Goal: Task Accomplishment & Management: Use online tool/utility

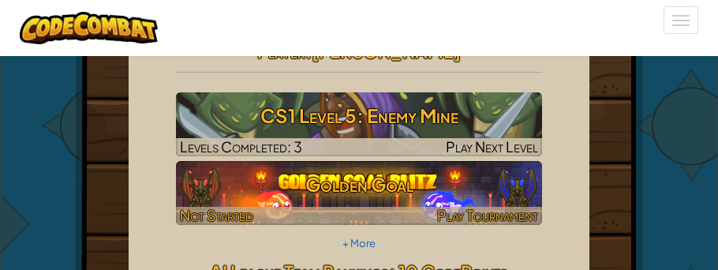
scroll to position [32, 0]
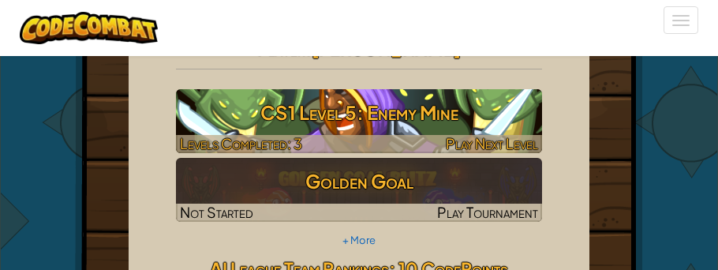
click at [260, 118] on h3 "CS1 Level 5: Enemy Mine" at bounding box center [359, 113] width 366 height 36
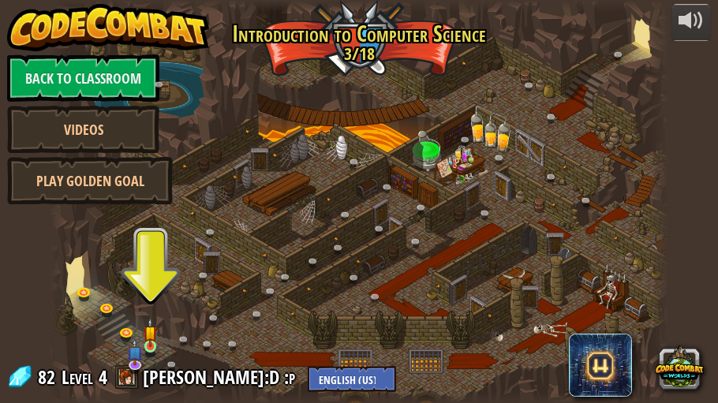
click at [154, 269] on img at bounding box center [150, 333] width 13 height 30
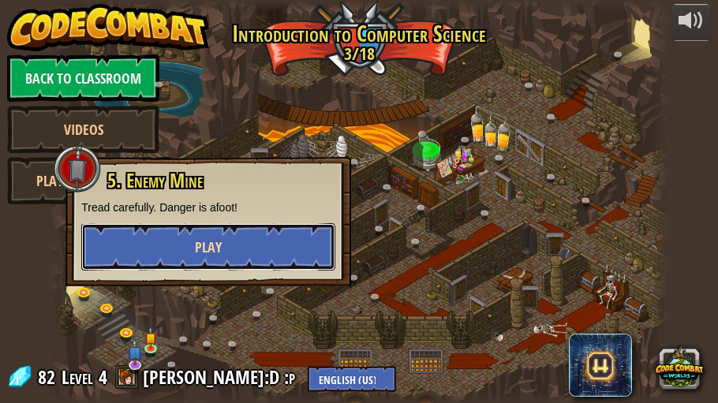
click at [141, 253] on button "Play" at bounding box center [208, 246] width 254 height 47
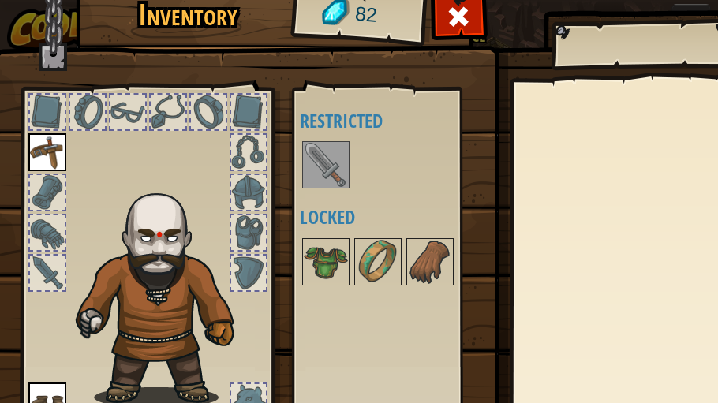
click at [337, 174] on img at bounding box center [326, 165] width 44 height 44
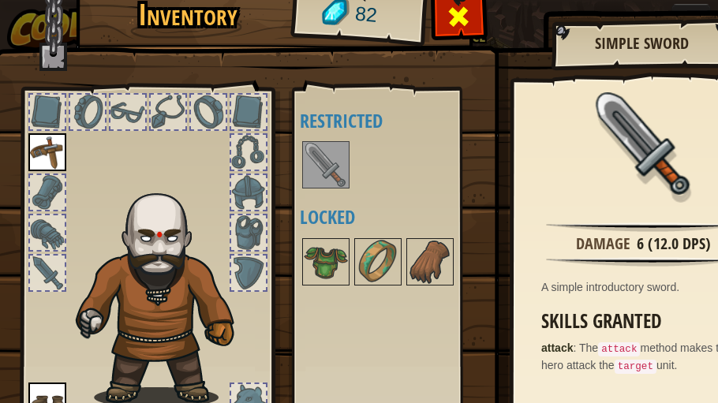
click at [445, 23] on div at bounding box center [459, 21] width 50 height 50
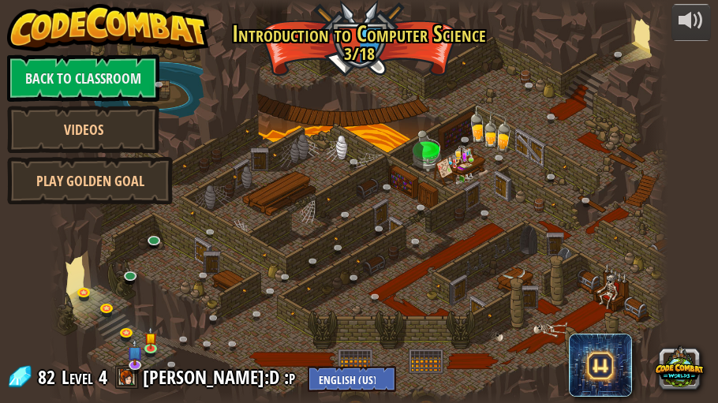
scroll to position [2, 0]
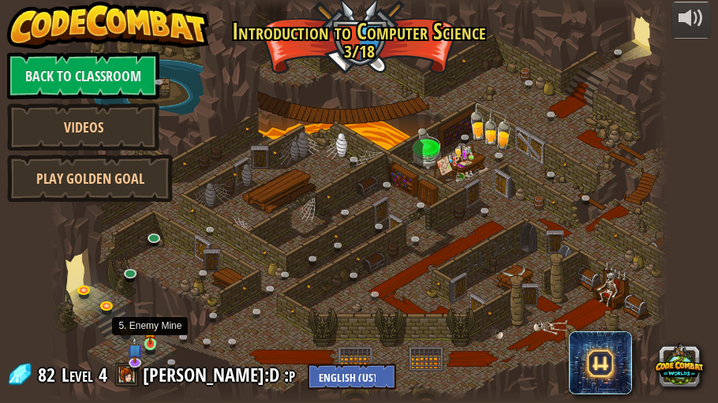
click at [155, 269] on img at bounding box center [150, 331] width 13 height 30
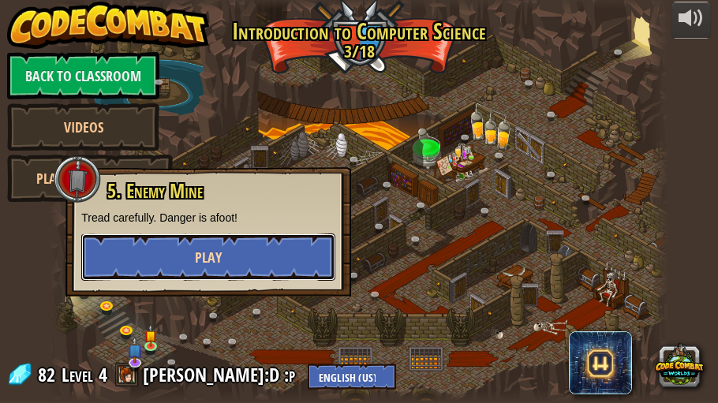
click at [189, 268] on button "Play" at bounding box center [208, 257] width 254 height 47
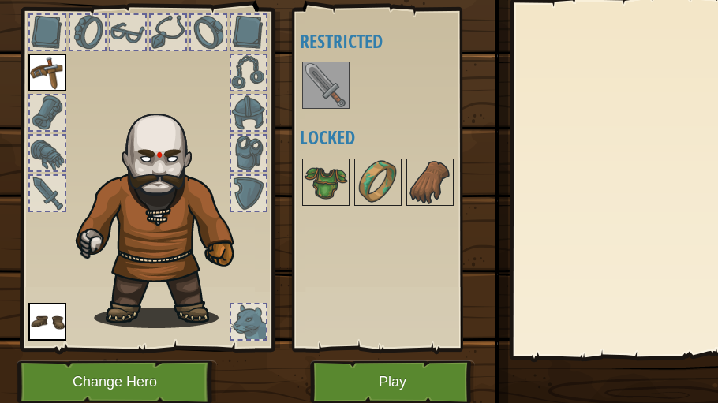
scroll to position [80, 0]
click at [331, 188] on img at bounding box center [326, 182] width 44 height 44
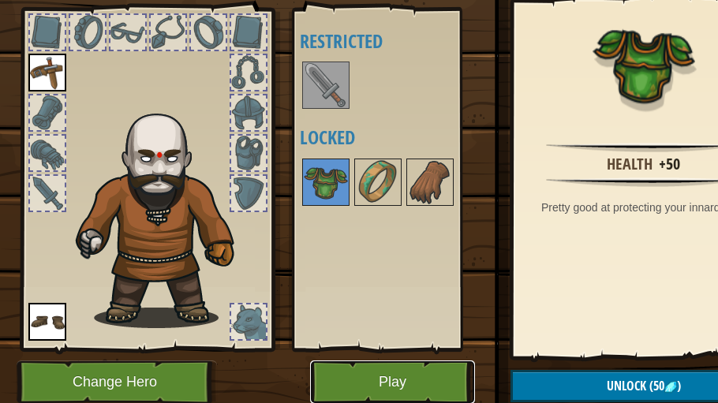
click at [429, 269] on button "Play" at bounding box center [392, 382] width 165 height 43
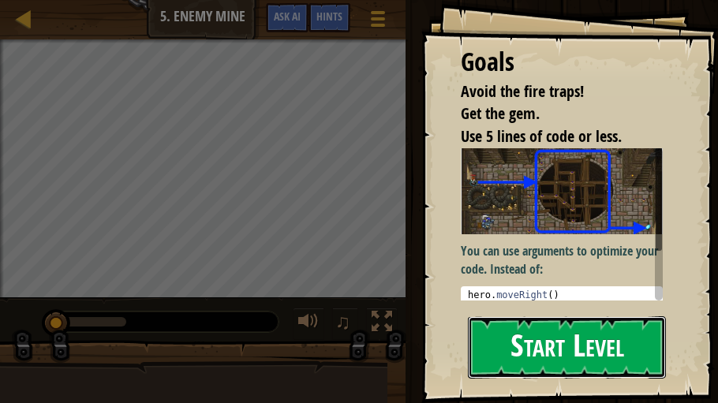
click at [588, 269] on button "Start Level" at bounding box center [567, 347] width 198 height 62
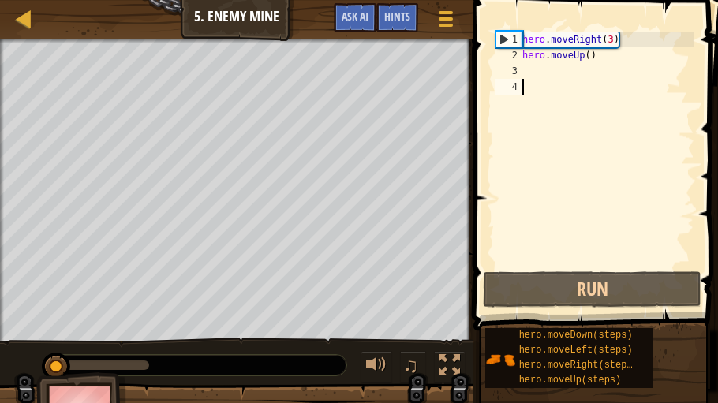
click at [589, 58] on div "hero . moveRight ( 3 ) hero . moveUp ( )" at bounding box center [606, 166] width 175 height 268
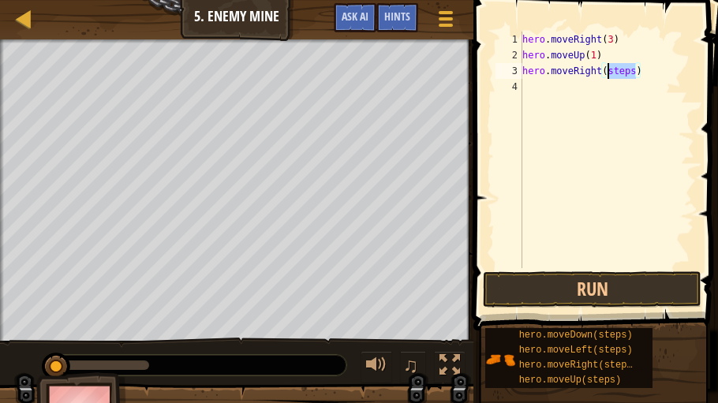
drag, startPoint x: 635, startPoint y: 75, endPoint x: 607, endPoint y: 78, distance: 27.8
click at [607, 78] on div "hero . moveRight ( 3 ) hero . moveUp ( 1 ) hero . moveRight ( steps )" at bounding box center [606, 166] width 175 height 268
type textarea "hero.moveRight(1)"
click at [532, 88] on div "hero . moveRight ( 3 ) hero . moveUp ( 1 ) hero . moveRight ( 1 )" at bounding box center [606, 166] width 175 height 268
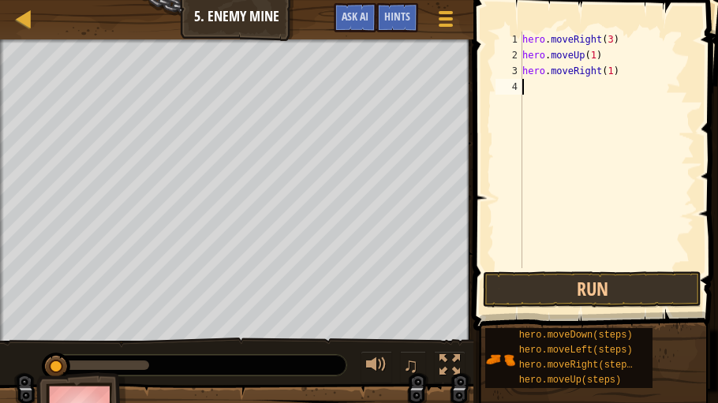
scroll to position [7, 0]
click at [535, 269] on button "Run" at bounding box center [592, 290] width 219 height 36
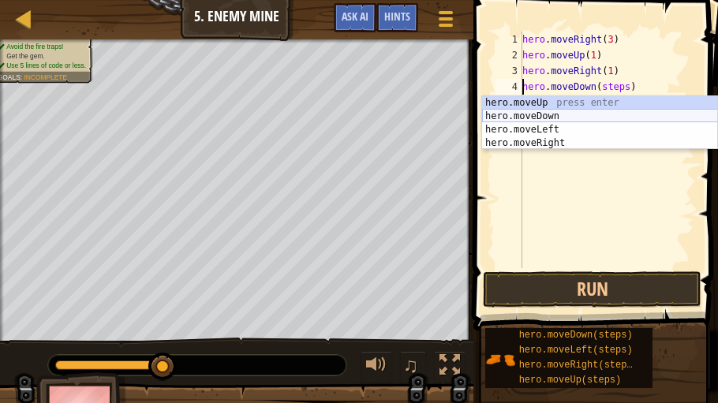
click at [605, 110] on div "hero.moveUp press enter hero.moveDown press enter hero.moveLeft press enter her…" at bounding box center [600, 136] width 236 height 81
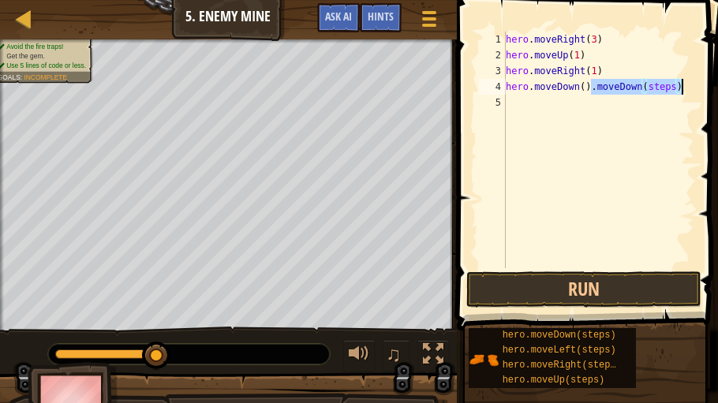
drag, startPoint x: 594, startPoint y: 88, endPoint x: 686, endPoint y: 88, distance: 92.3
click at [686, 88] on div "hero . moveRight ( 3 ) hero . moveUp ( 1 ) hero . moveRight ( 1 ) hero . moveDo…" at bounding box center [599, 166] width 192 height 268
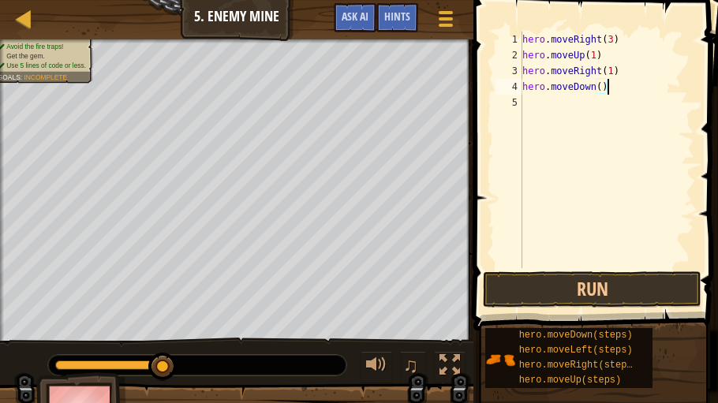
click at [602, 91] on div "hero . moveRight ( 3 ) hero . moveUp ( 1 ) hero . moveRight ( 1 ) hero . moveDo…" at bounding box center [606, 166] width 175 height 268
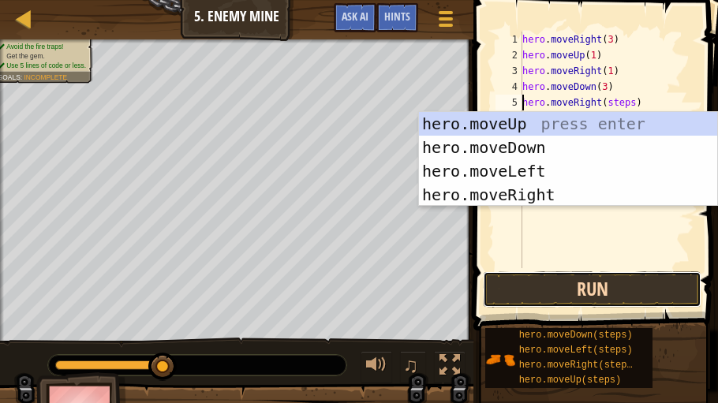
click at [491, 269] on button "Run" at bounding box center [592, 290] width 219 height 36
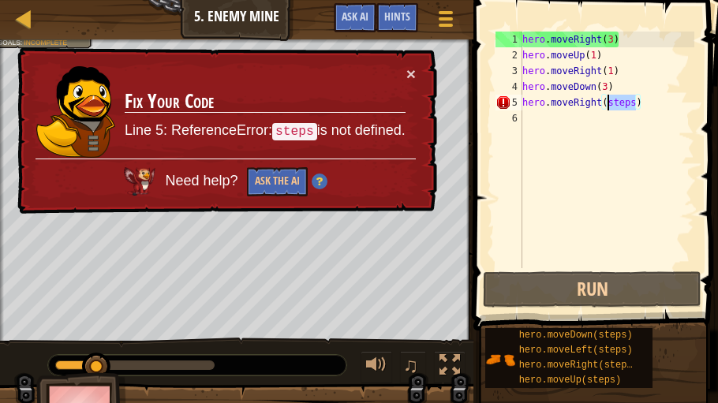
drag, startPoint x: 637, startPoint y: 107, endPoint x: 607, endPoint y: 104, distance: 30.2
click at [607, 104] on div "hero . moveRight ( 3 ) hero . moveUp ( 1 ) hero . moveRight ( 1 ) hero . moveDo…" at bounding box center [606, 166] width 175 height 268
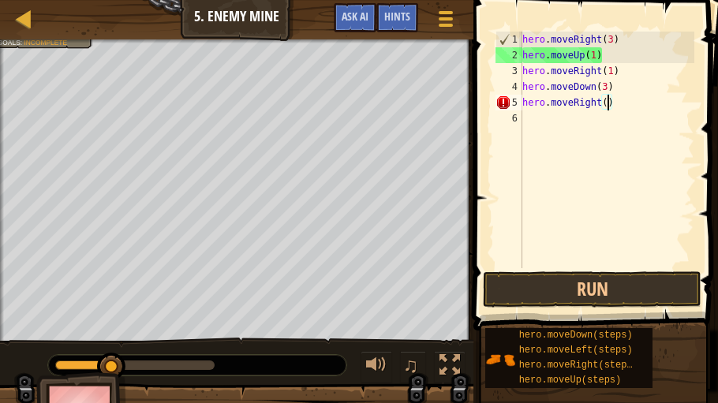
type textarea "hero.moveRight(2)"
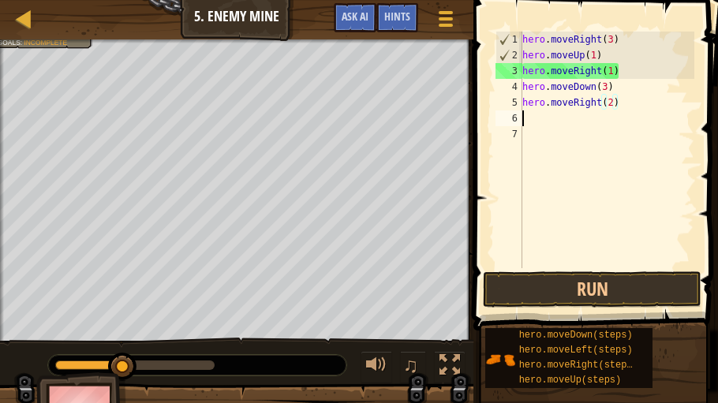
scroll to position [7, 0]
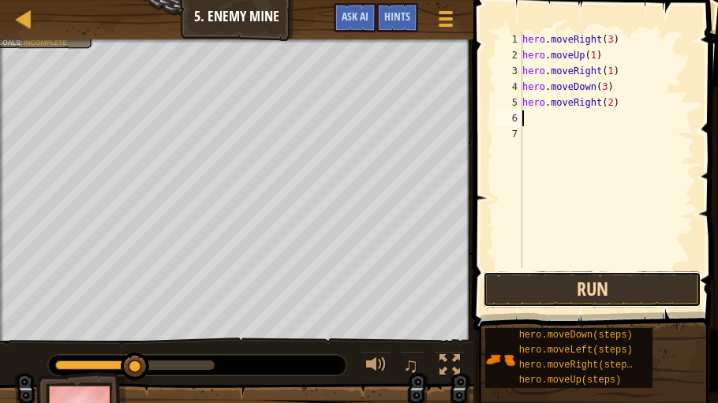
click at [586, 269] on button "Run" at bounding box center [592, 290] width 219 height 36
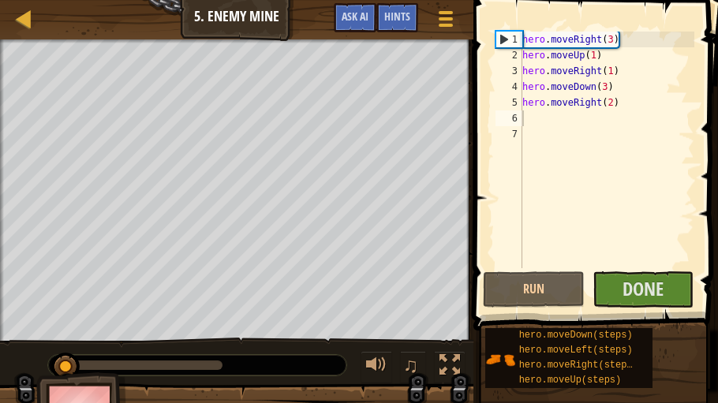
click at [588, 269] on div "Run Submit Done" at bounding box center [592, 290] width 219 height 36
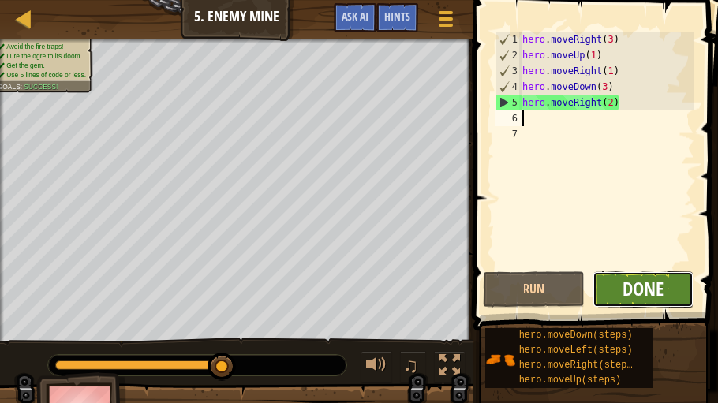
click at [664, 269] on span "Done" at bounding box center [643, 288] width 41 height 25
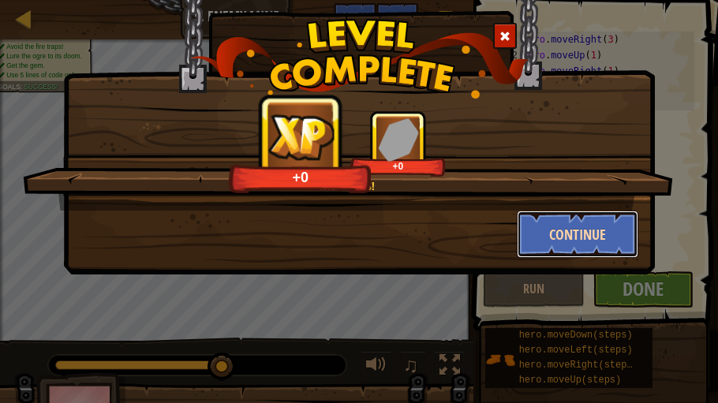
click at [567, 239] on button "Continue" at bounding box center [578, 234] width 122 height 47
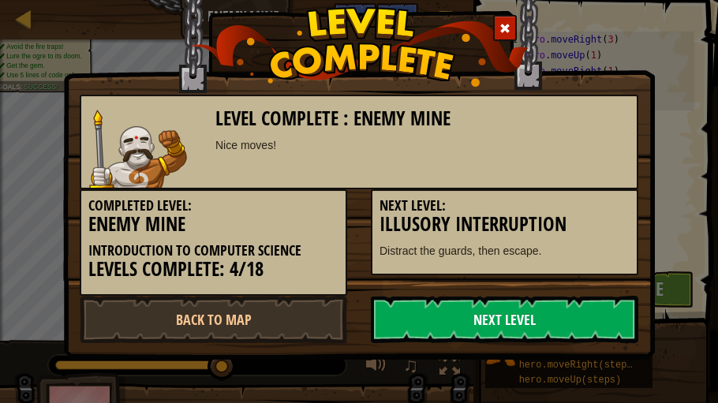
click at [455, 269] on link "Next Level" at bounding box center [505, 319] width 268 height 47
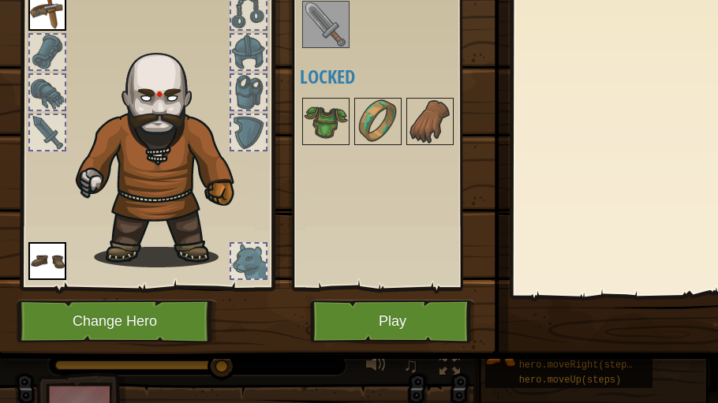
scroll to position [140, 2]
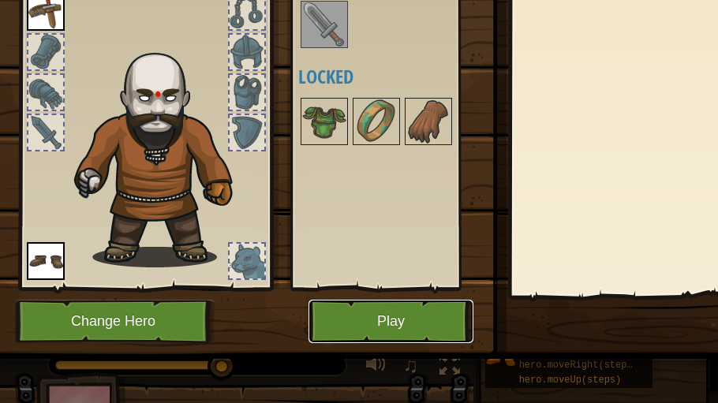
click at [437, 269] on button "Play" at bounding box center [391, 321] width 165 height 43
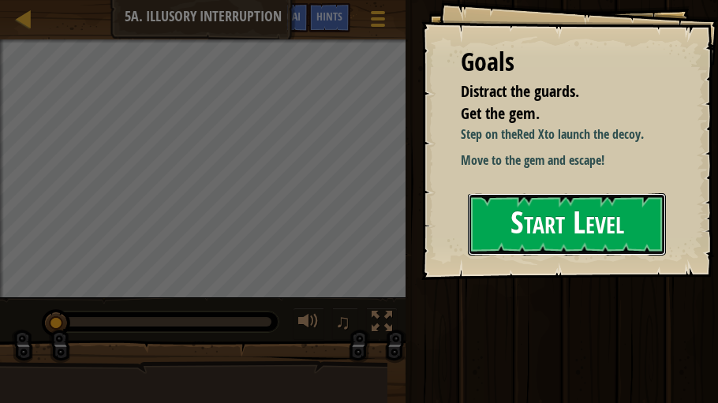
click at [534, 256] on button "Start Level" at bounding box center [567, 224] width 198 height 62
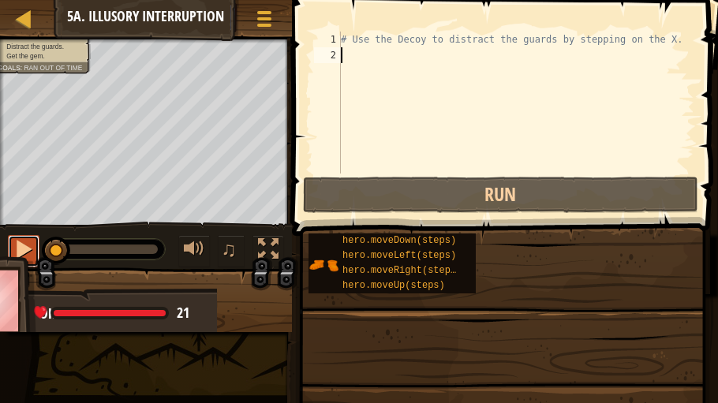
click at [30, 246] on div at bounding box center [23, 249] width 21 height 21
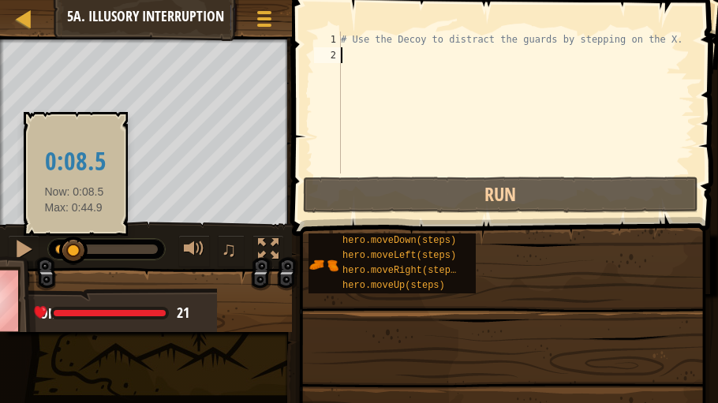
drag, startPoint x: 62, startPoint y: 252, endPoint x: 75, endPoint y: 252, distance: 13.4
click at [75, 252] on div at bounding box center [73, 251] width 28 height 28
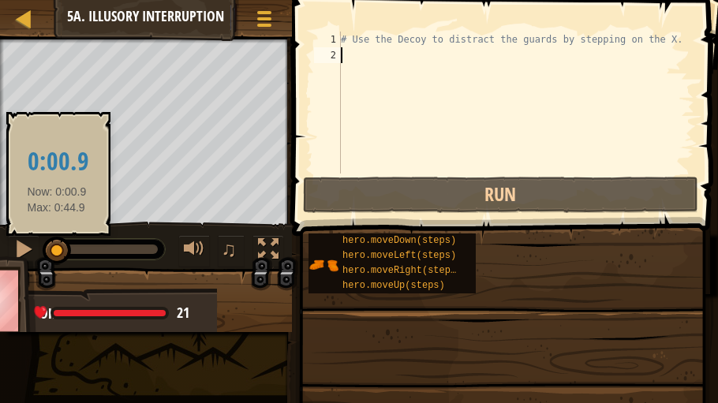
drag, startPoint x: 75, startPoint y: 252, endPoint x: 57, endPoint y: 252, distance: 18.2
click at [57, 252] on div at bounding box center [57, 251] width 28 height 28
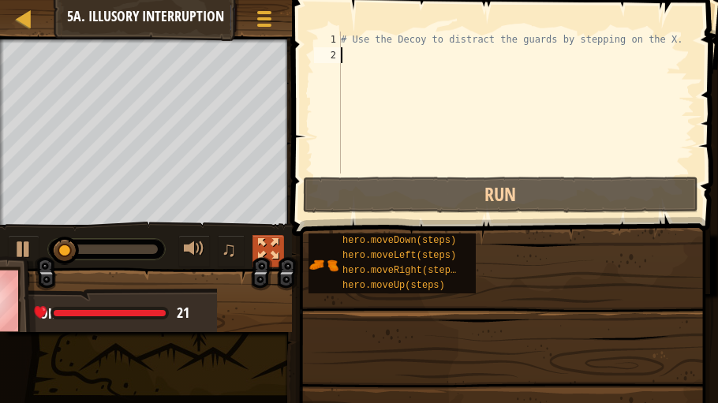
click at [272, 247] on div at bounding box center [268, 249] width 21 height 21
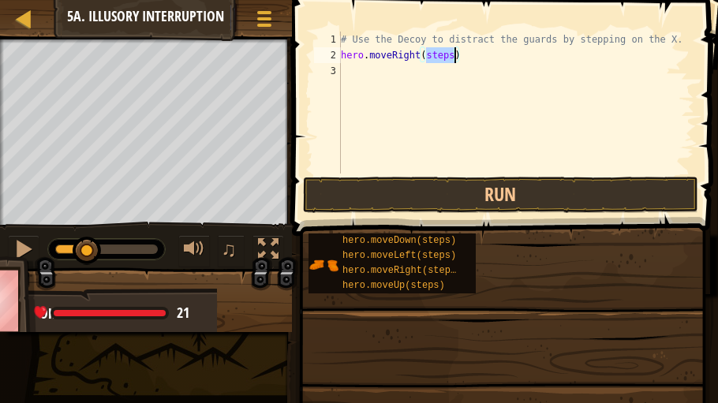
drag, startPoint x: 426, startPoint y: 53, endPoint x: 455, endPoint y: 55, distance: 29.3
click at [455, 55] on div "# Use the Decoy to distract the guards by stepping on the X. hero . moveRight (…" at bounding box center [516, 119] width 357 height 174
click at [592, 47] on div "# Use the Decoy to distract the guards by stepping on the X. hero . moveRight (…" at bounding box center [516, 119] width 357 height 174
drag, startPoint x: 423, startPoint y: 69, endPoint x: 448, endPoint y: 70, distance: 25.3
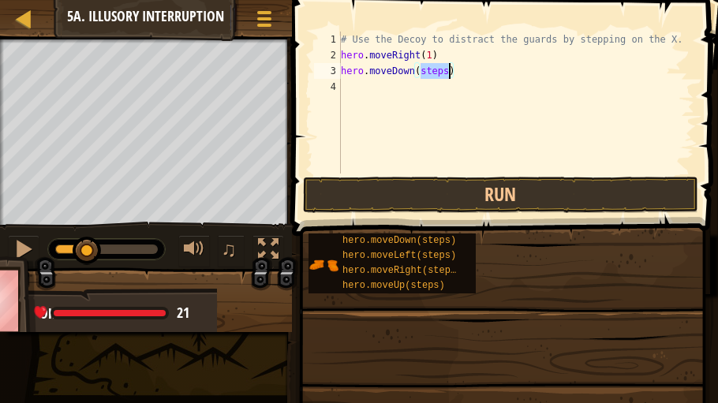
click at [448, 70] on div "# Use the Decoy to distract the guards by stepping on the X. hero . moveRight (…" at bounding box center [516, 119] width 357 height 174
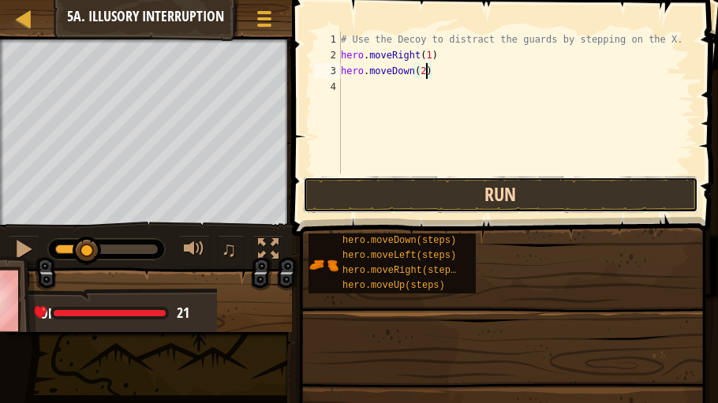
click at [434, 204] on button "Run" at bounding box center [500, 195] width 395 height 36
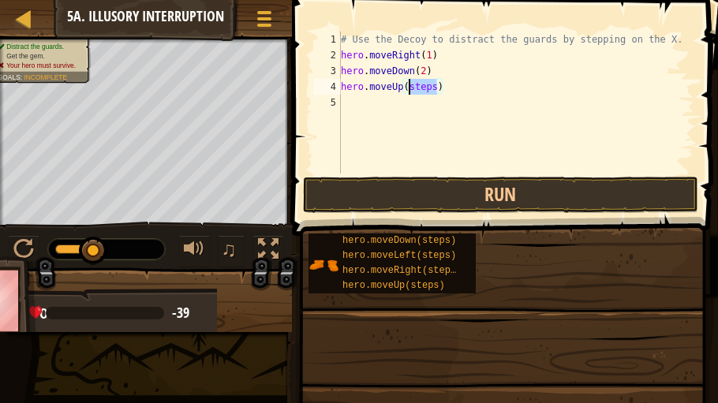
drag, startPoint x: 435, startPoint y: 88, endPoint x: 410, endPoint y: 84, distance: 25.7
click at [410, 84] on div "# Use the Decoy to distract the guards by stepping on the X. hero . moveRight (…" at bounding box center [516, 119] width 357 height 174
click at [430, 214] on span at bounding box center [506, 95] width 439 height 283
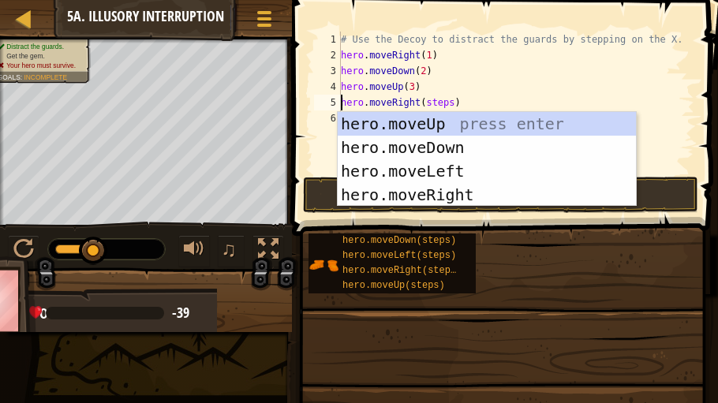
click at [530, 59] on div "# Use the Decoy to distract the guards by stepping on the X. hero . moveRight (…" at bounding box center [516, 119] width 357 height 174
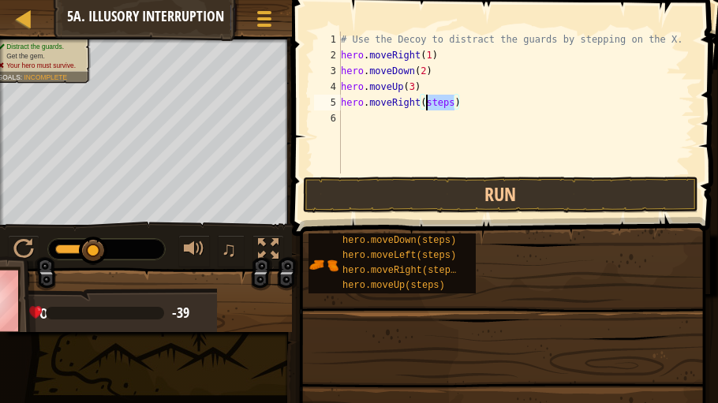
drag, startPoint x: 454, startPoint y: 103, endPoint x: 425, endPoint y: 105, distance: 28.5
click at [425, 105] on div "# Use the Decoy to distract the guards by stepping on the X. hero . moveRight (…" at bounding box center [516, 119] width 357 height 174
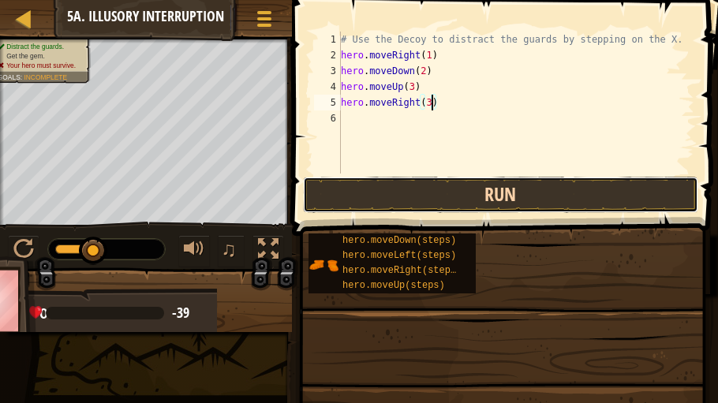
click at [438, 192] on button "Run" at bounding box center [500, 195] width 395 height 36
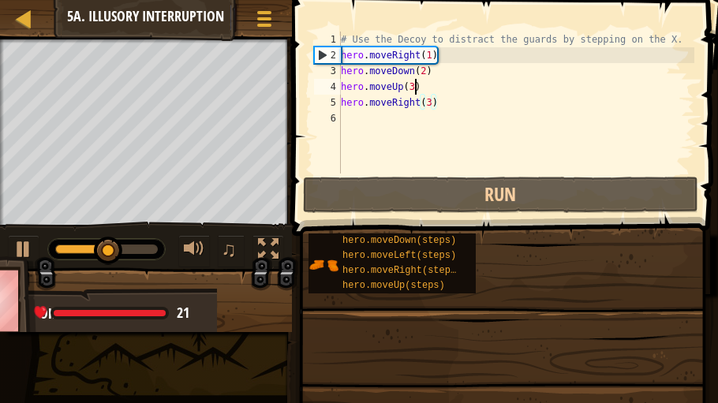
click at [414, 88] on div "# Use the Decoy to distract the guards by stepping on the X. hero . moveRight (…" at bounding box center [516, 119] width 357 height 174
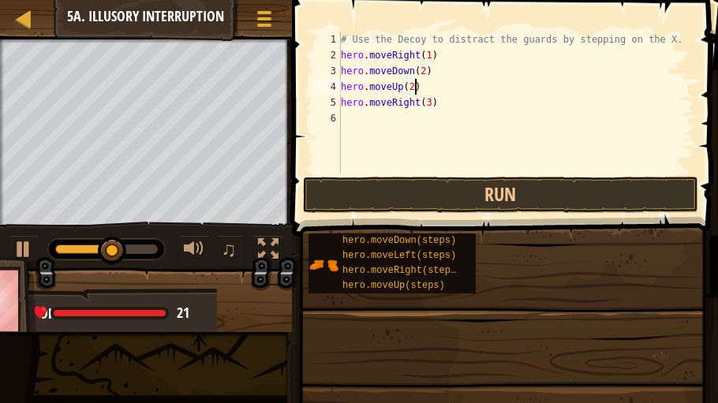
scroll to position [7, 6]
type textarea "hero.moveUp(2)"
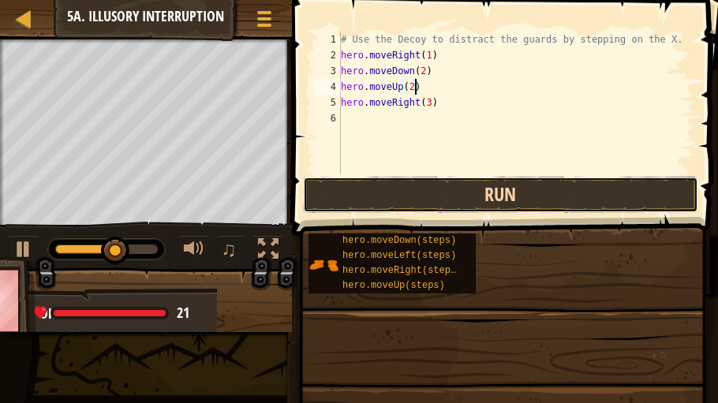
click at [437, 191] on button "Run" at bounding box center [500, 195] width 395 height 36
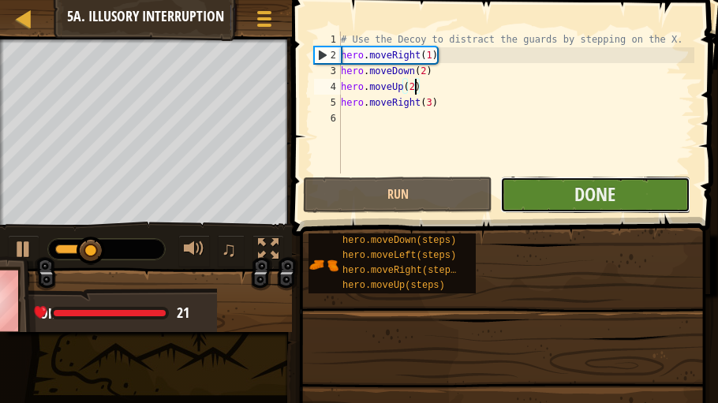
click at [527, 185] on button "Done" at bounding box center [594, 195] width 189 height 36
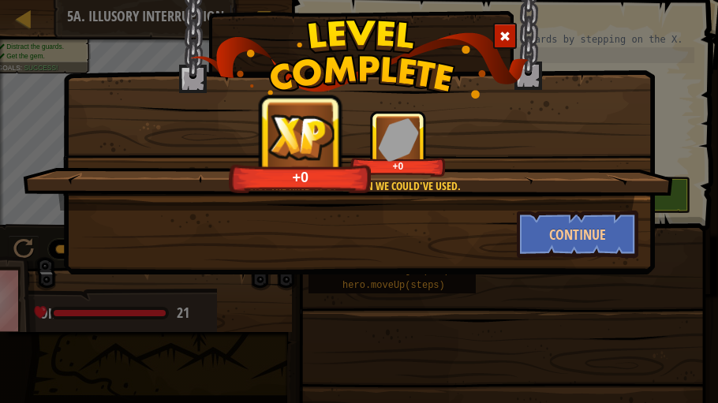
click at [545, 206] on div "Exactly the kind of diversion we could've used. +0 +0" at bounding box center [348, 160] width 650 height 100
click at [549, 223] on button "Continue" at bounding box center [578, 234] width 122 height 47
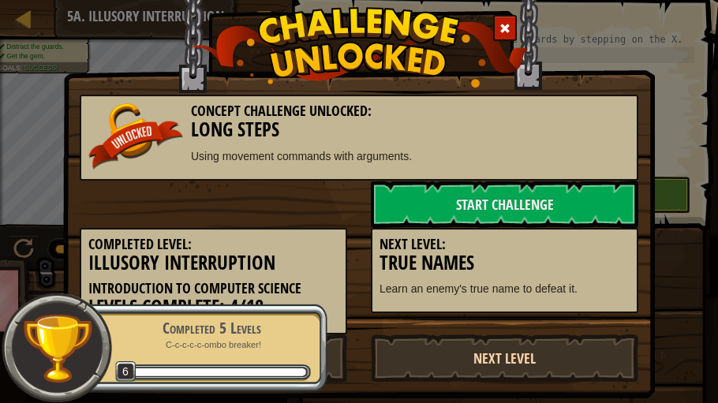
click at [519, 269] on link "Next Level" at bounding box center [505, 358] width 268 height 47
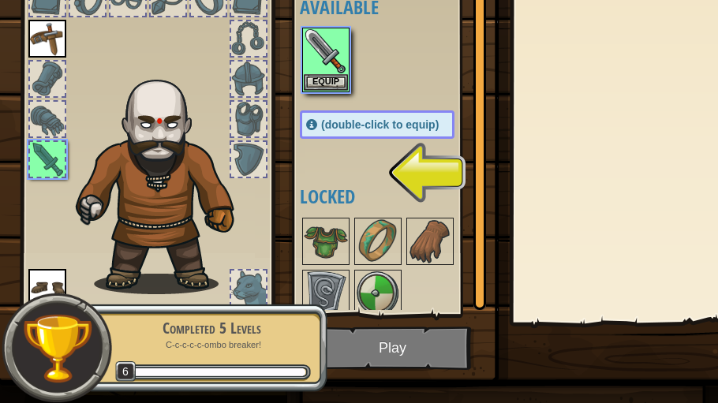
scroll to position [140, 0]
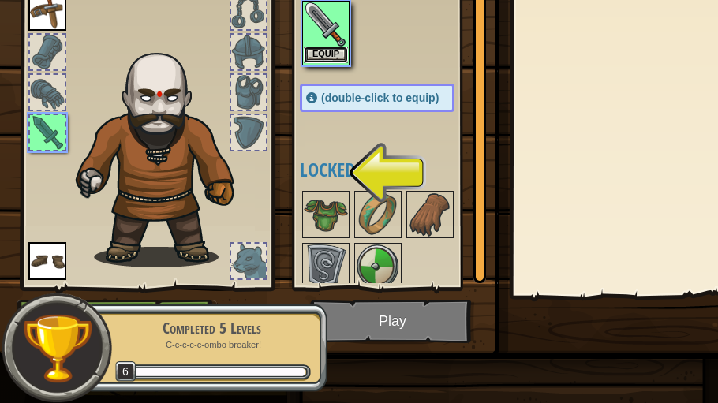
click at [322, 57] on button "Equip" at bounding box center [326, 55] width 44 height 17
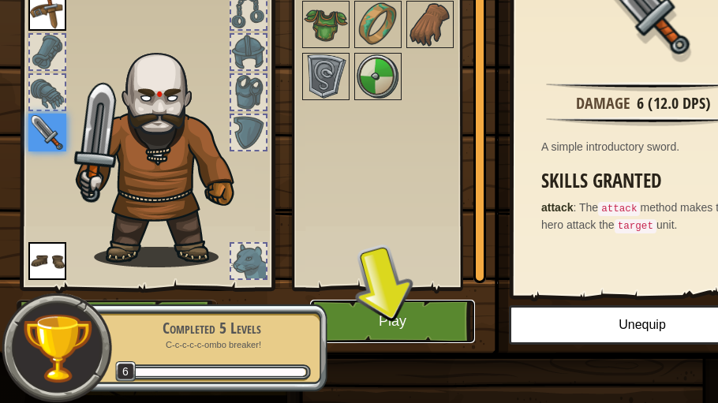
click at [376, 269] on button "Play" at bounding box center [392, 321] width 165 height 43
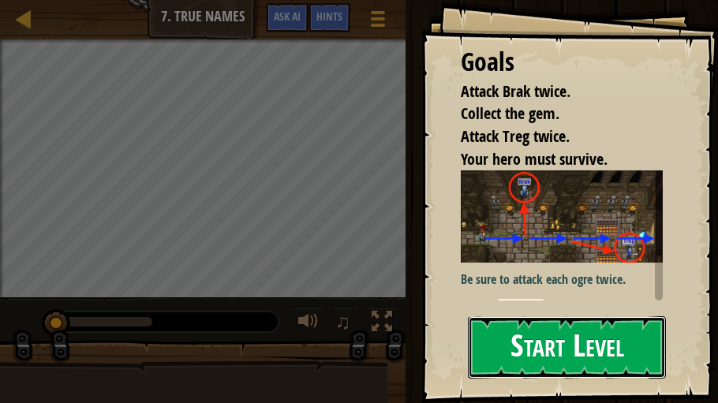
click at [515, 269] on button "Start Level" at bounding box center [567, 347] width 198 height 62
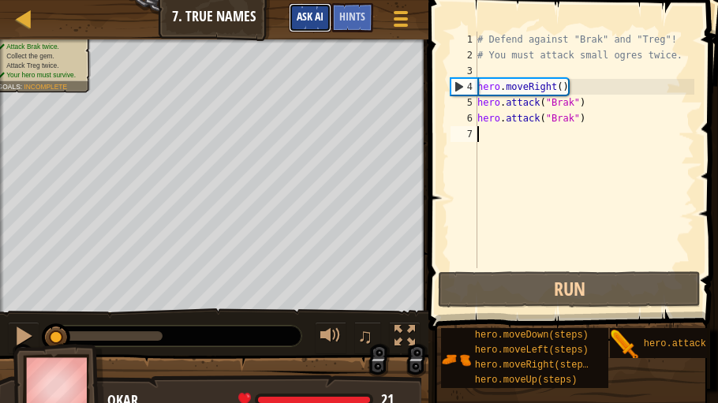
click at [320, 13] on span "Ask AI" at bounding box center [310, 16] width 27 height 15
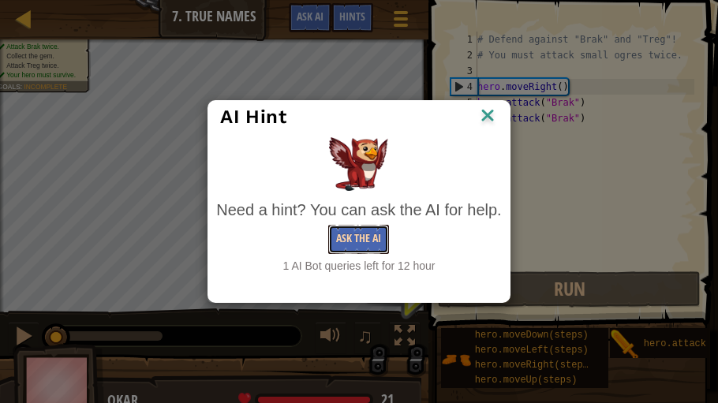
click at [355, 234] on button "Ask the AI" at bounding box center [358, 239] width 61 height 29
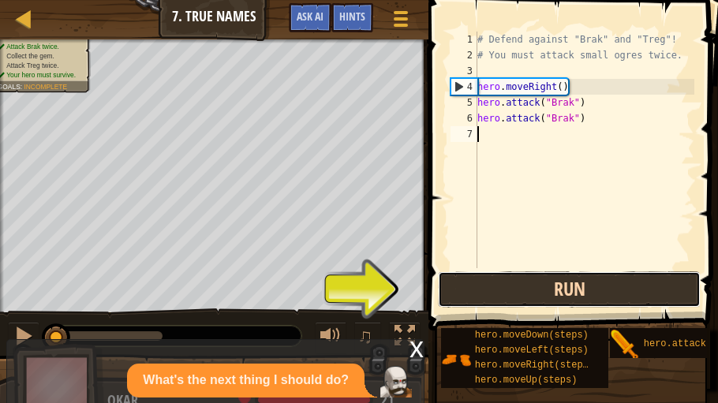
click at [545, 269] on button "Run" at bounding box center [569, 290] width 263 height 36
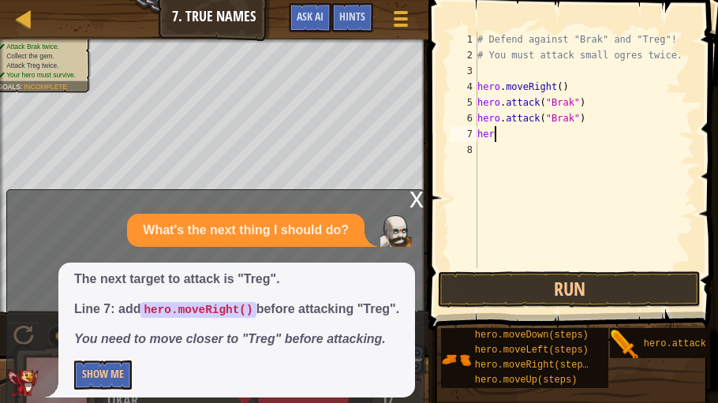
scroll to position [7, 1]
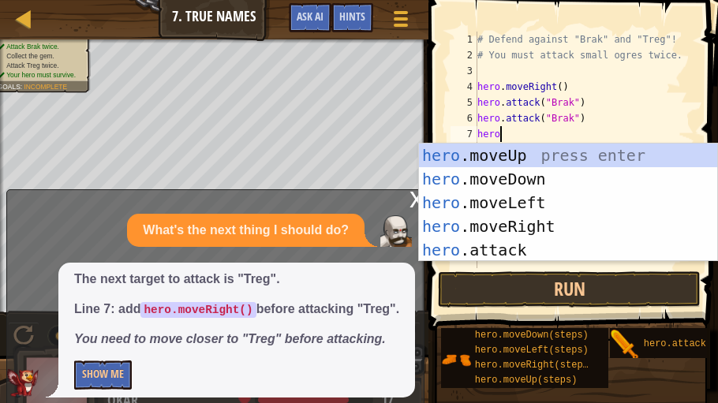
type textarea "hero."
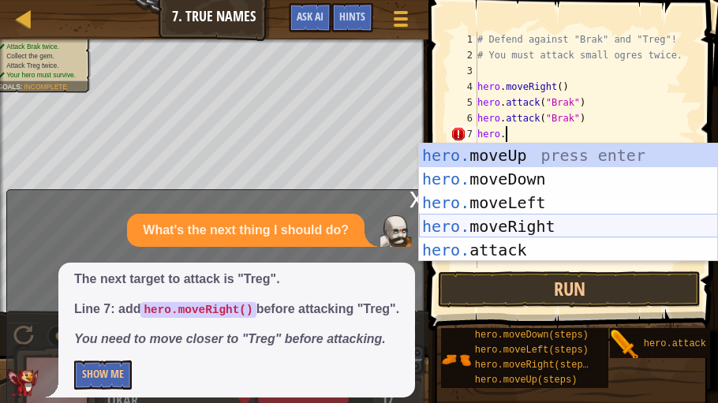
click at [530, 224] on div "hero. moveUp press enter hero. moveDown press enter hero. moveLeft press enter …" at bounding box center [568, 227] width 299 height 166
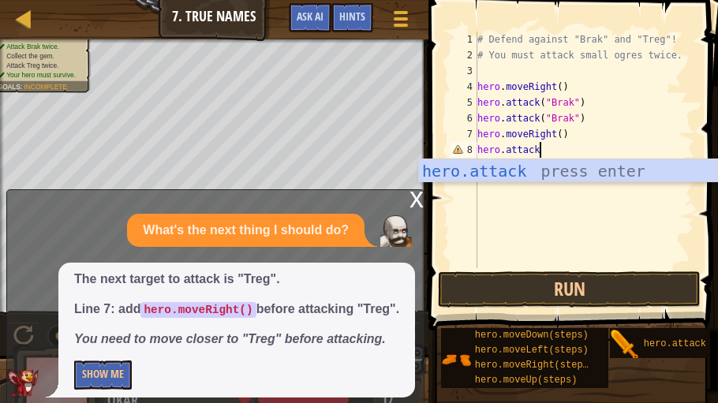
scroll to position [7, 4]
click at [668, 269] on button "Run" at bounding box center [569, 290] width 263 height 36
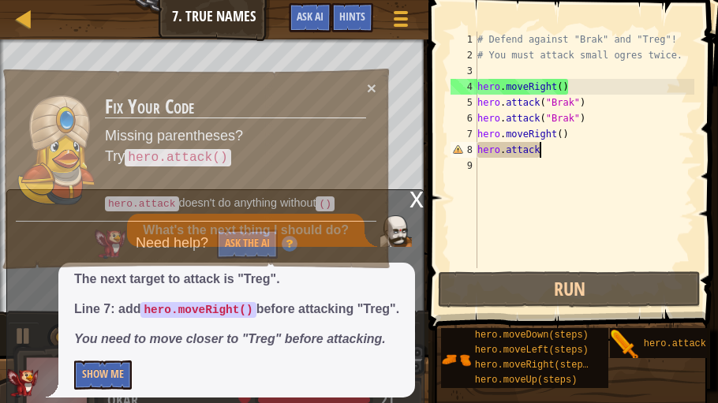
click at [421, 190] on div "x" at bounding box center [417, 198] width 14 height 16
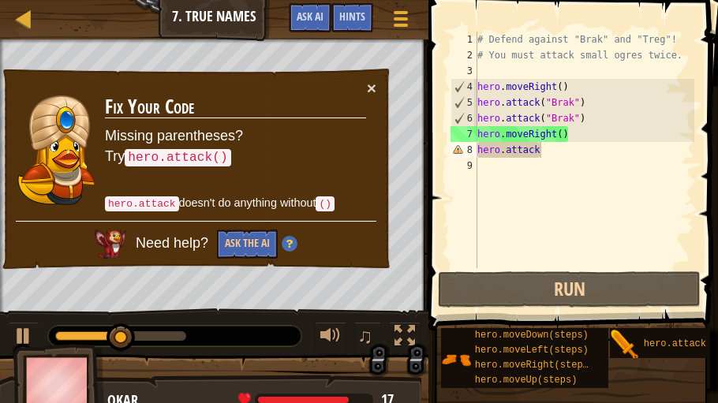
click at [376, 74] on div "× Fix Your Code Missing parentheses? Try hero.attack() hero.attack doesn't do a…" at bounding box center [196, 169] width 392 height 204
click at [374, 88] on button "×" at bounding box center [371, 88] width 9 height 17
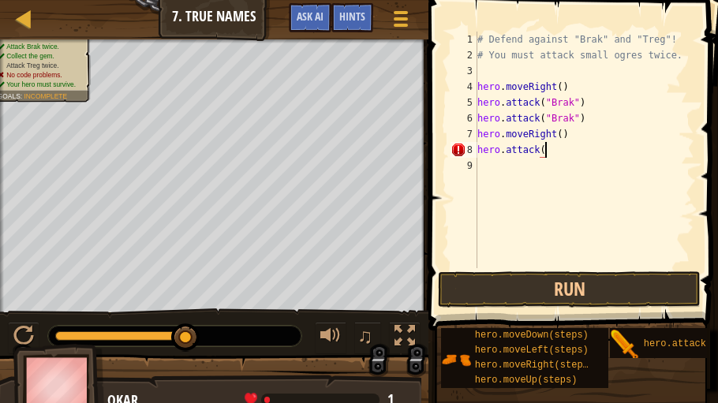
type textarea "hero.attack()"
click at [635, 253] on div "# Defend against "Brak" and "Treg"! # You must attack small ogres twice. hero .…" at bounding box center [584, 166] width 220 height 268
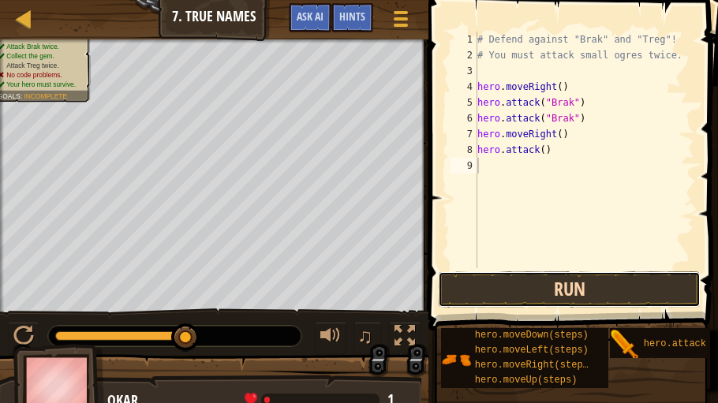
click at [641, 269] on button "Run" at bounding box center [569, 290] width 263 height 36
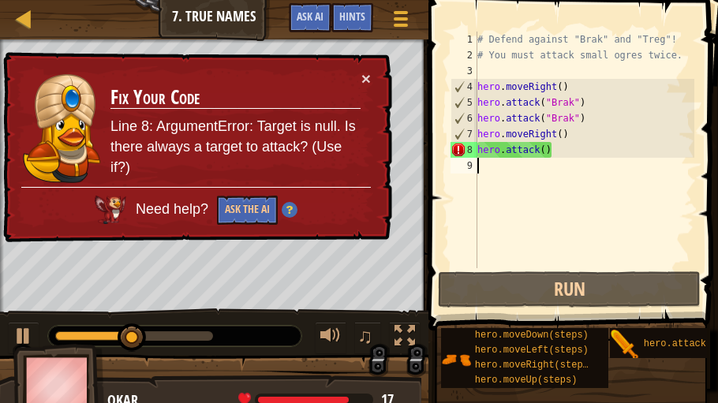
click at [541, 156] on div "# Defend against "Brak" and "Treg"! # You must attack small ogres twice. hero .…" at bounding box center [584, 166] width 220 height 268
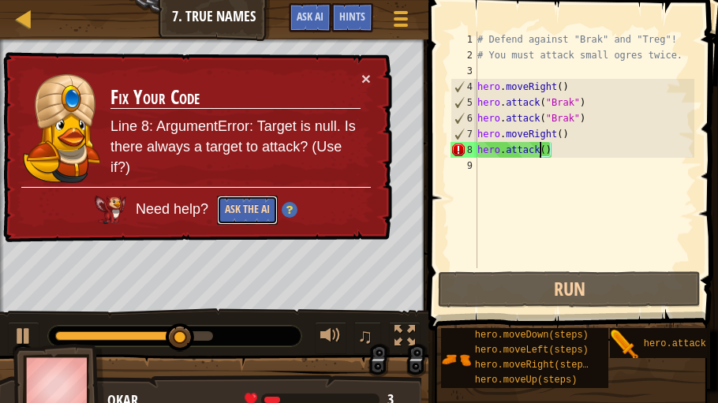
click at [251, 215] on button "Ask the AI" at bounding box center [247, 210] width 61 height 29
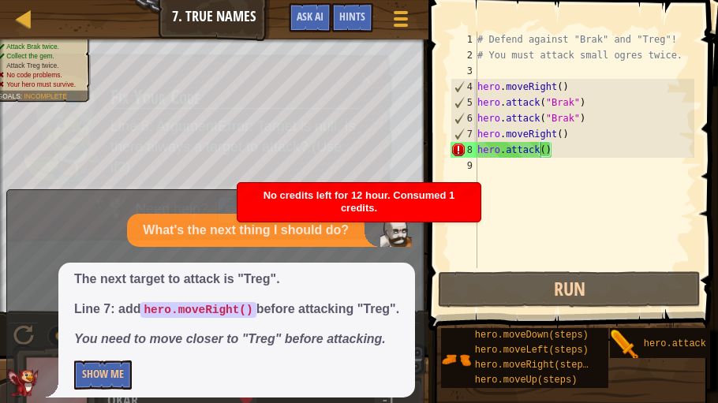
click at [365, 81] on button "×" at bounding box center [365, 78] width 9 height 17
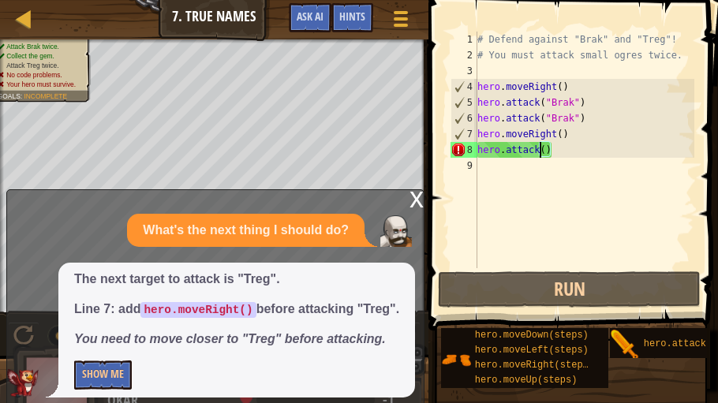
click at [415, 190] on div "x" at bounding box center [417, 198] width 14 height 16
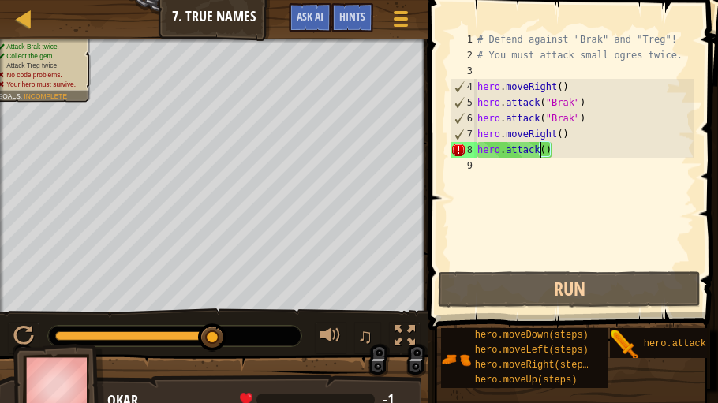
click at [541, 153] on div "# Defend against "Brak" and "Treg"! # You must attack small ogres twice. hero .…" at bounding box center [584, 166] width 220 height 268
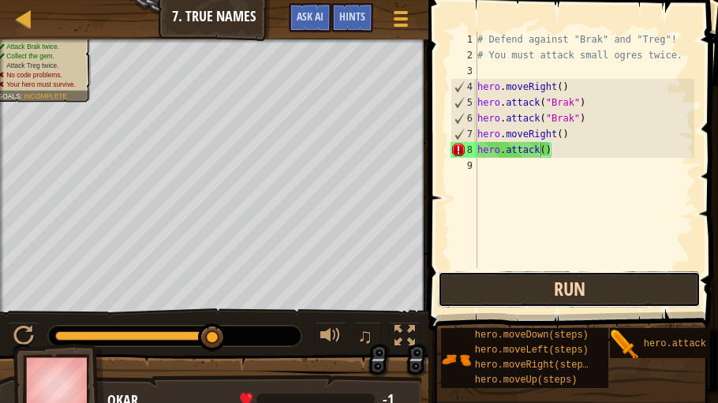
click at [524, 269] on button "Run" at bounding box center [569, 290] width 263 height 36
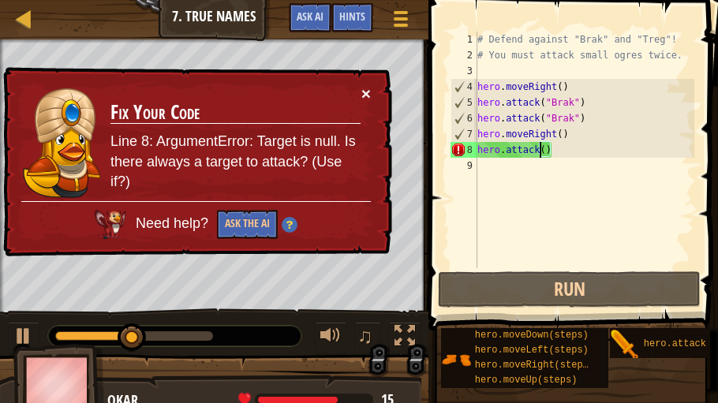
click at [369, 85] on button "×" at bounding box center [365, 93] width 9 height 17
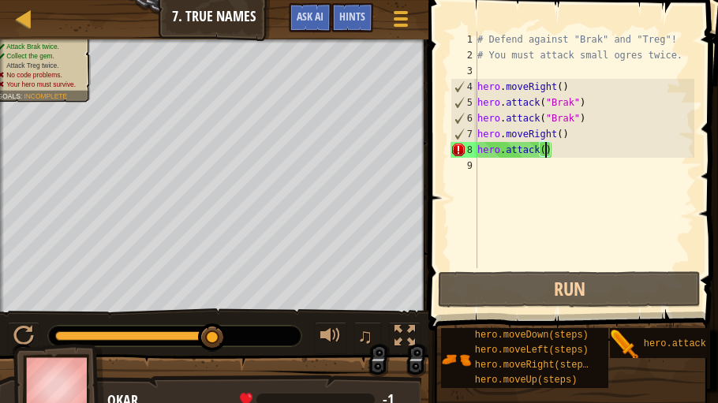
click at [544, 148] on div "# Defend against "Brak" and "Treg"! # You must attack small ogres twice. hero .…" at bounding box center [584, 166] width 220 height 268
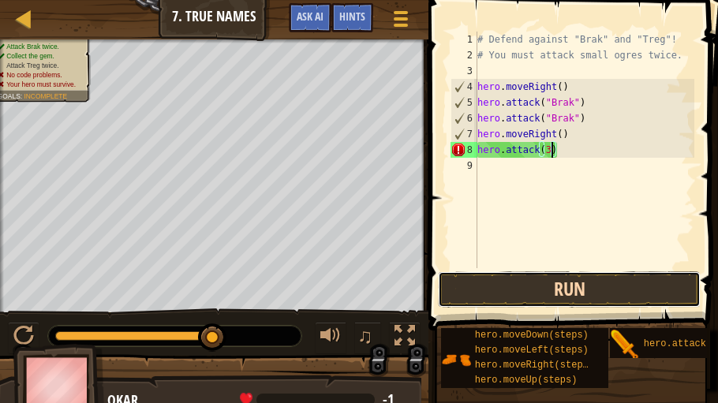
click at [603, 269] on button "Run" at bounding box center [569, 290] width 263 height 36
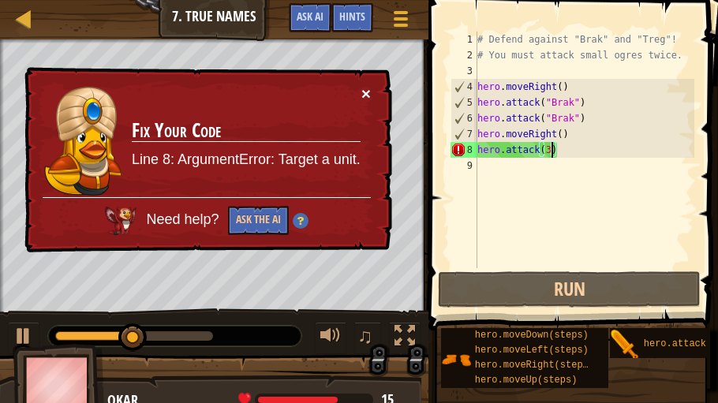
click at [366, 93] on button "×" at bounding box center [365, 93] width 9 height 17
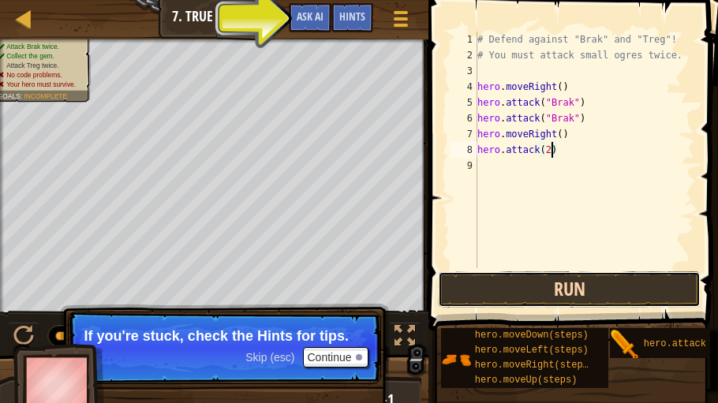
click at [549, 269] on button "Run" at bounding box center [569, 290] width 263 height 36
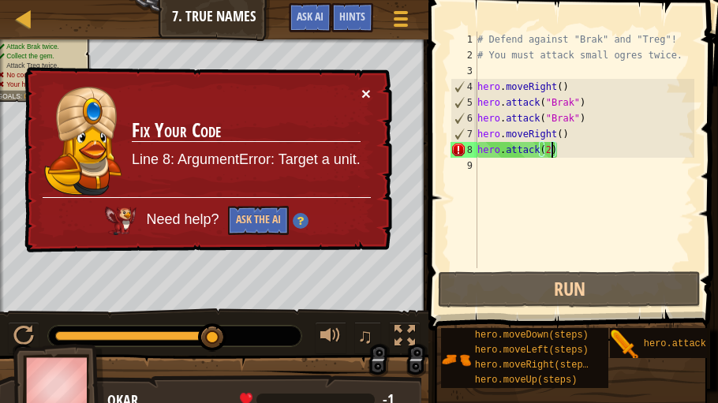
click at [367, 86] on button "×" at bounding box center [365, 93] width 9 height 17
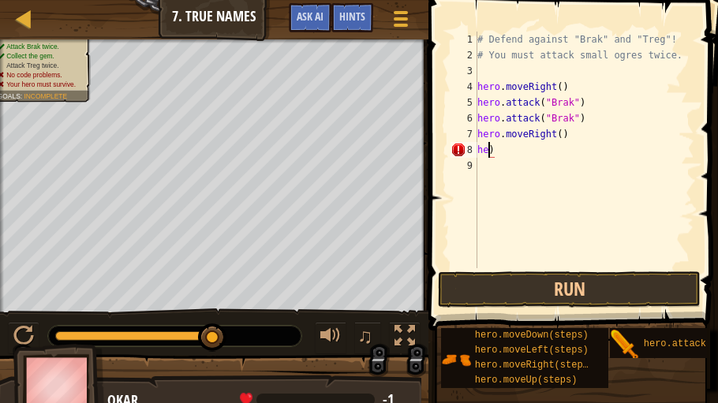
scroll to position [7, 0]
type textarea ")"
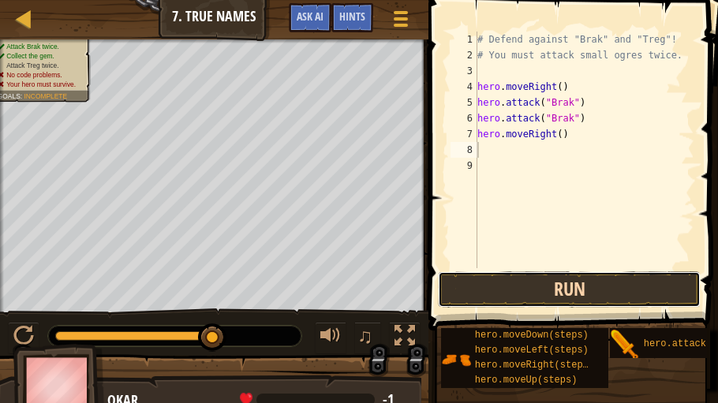
click at [475, 269] on button "Run" at bounding box center [569, 290] width 263 height 36
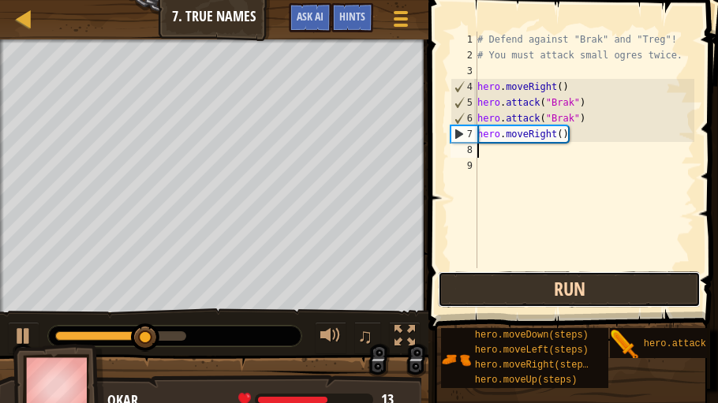
click at [474, 269] on button "Run" at bounding box center [569, 290] width 263 height 36
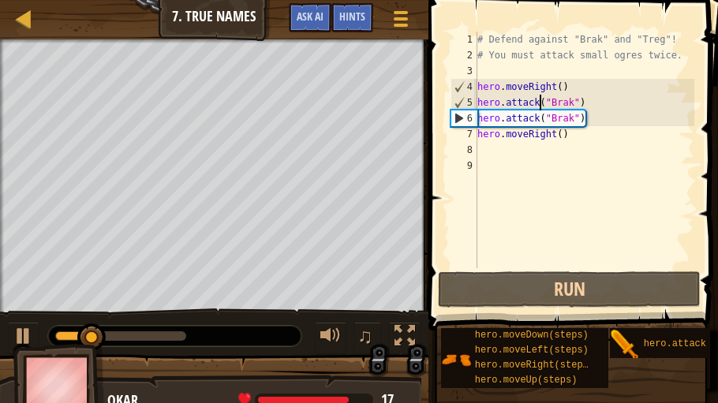
click at [542, 103] on div "# Defend against "Brak" and "Treg"! # You must attack small ogres twice. hero .…" at bounding box center [584, 166] width 220 height 268
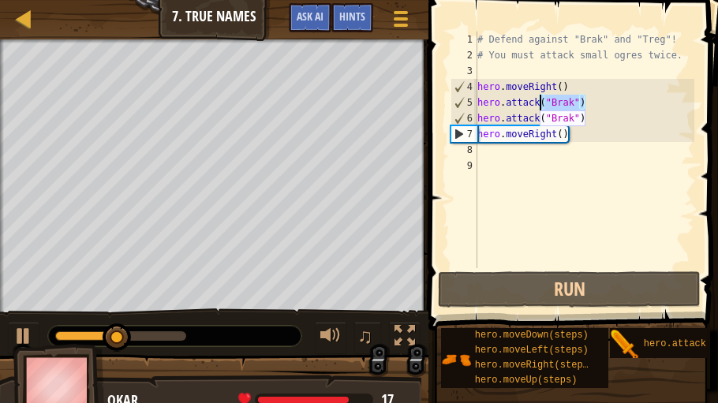
click at [542, 101] on div "# Defend against "Brak" and "Treg"! # You must attack small ogres twice. hero .…" at bounding box center [584, 150] width 220 height 237
click at [542, 101] on div "# Defend against "Brak" and "Treg"! # You must attack small ogres twice. hero .…" at bounding box center [584, 166] width 220 height 268
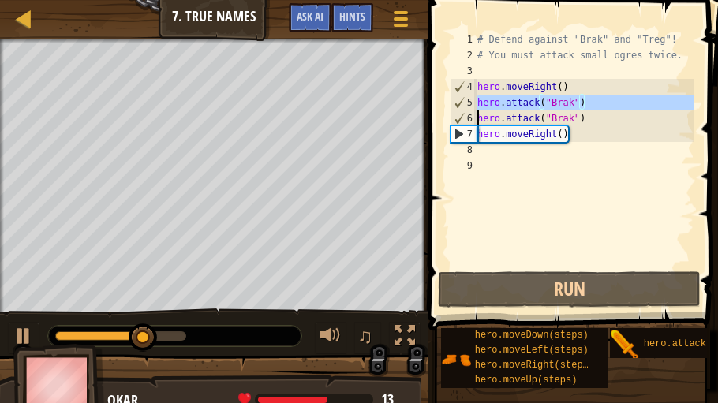
click at [542, 101] on div "# Defend against "Brak" and "Treg"! # You must attack small ogres twice. hero .…" at bounding box center [584, 166] width 220 height 268
type textarea "hero.attack("Brak") hero.attack("Brak")"
click at [500, 162] on div "# Defend against "Brak" and "Treg"! # You must attack small ogres twice. hero .…" at bounding box center [584, 166] width 220 height 268
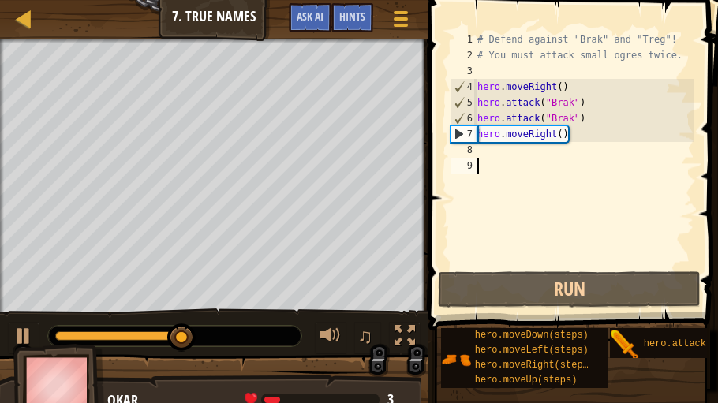
click at [498, 151] on div "# Defend against "Brak" and "Treg"! # You must attack small ogres twice. hero .…" at bounding box center [584, 166] width 220 height 268
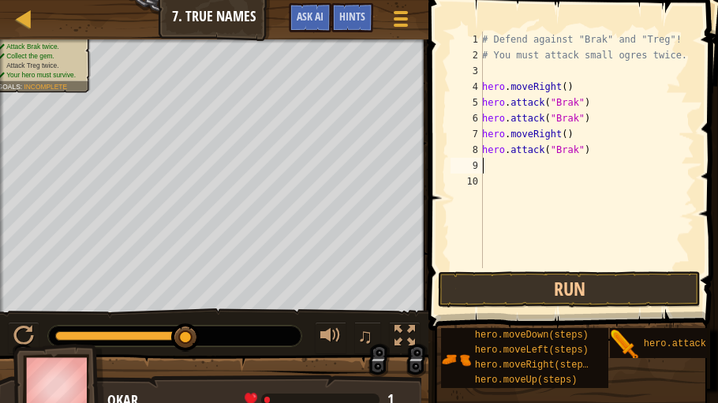
click at [496, 163] on div "# Defend against "Brak" and "Treg"! # You must attack small ogres twice. hero .…" at bounding box center [586, 166] width 215 height 268
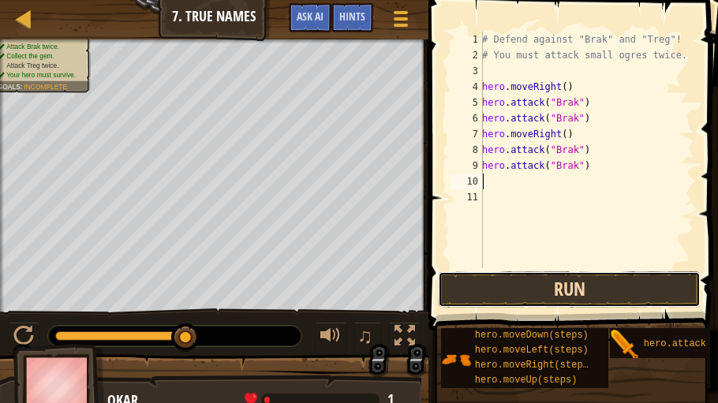
click at [529, 269] on button "Run" at bounding box center [569, 290] width 263 height 36
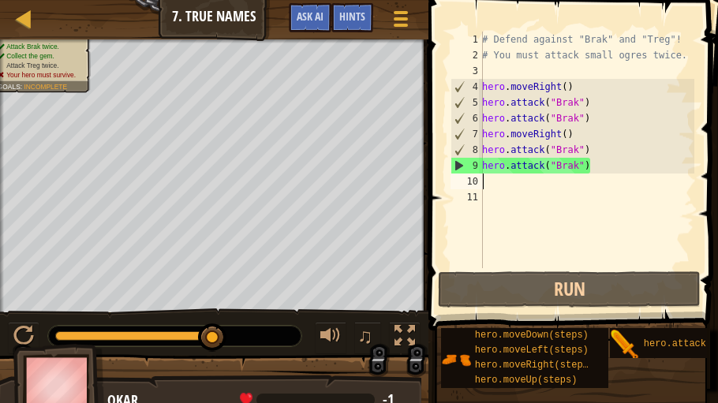
click at [579, 168] on div "# Defend against "Brak" and "Treg"! # You must attack small ogres twice. hero .…" at bounding box center [586, 166] width 215 height 268
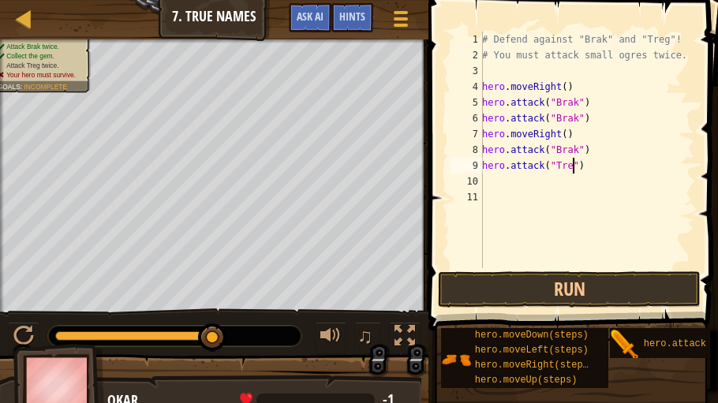
scroll to position [7, 8]
click at [579, 148] on div "# Defend against "Brak" and "Treg"! # You must attack small ogres twice. hero .…" at bounding box center [586, 166] width 215 height 268
type textarea "hero.attack("Treg")"
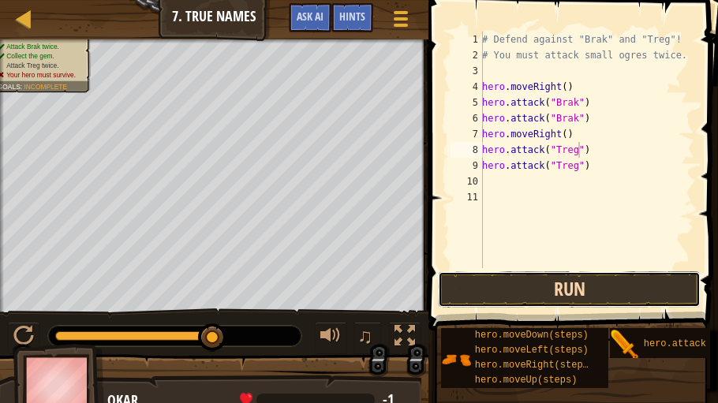
click at [618, 269] on button "Run" at bounding box center [569, 290] width 263 height 36
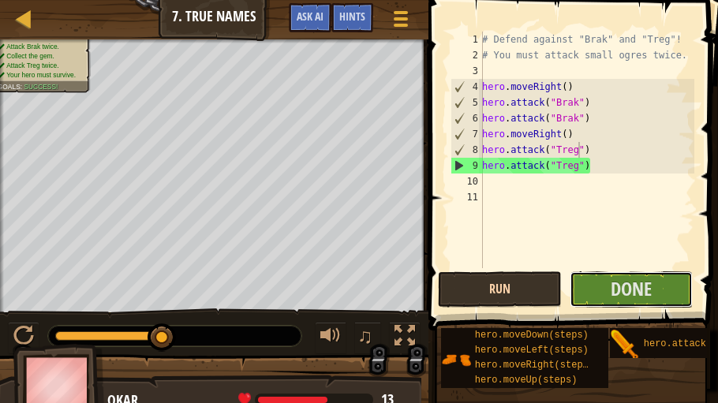
click at [618, 269] on span "Done" at bounding box center [631, 288] width 41 height 25
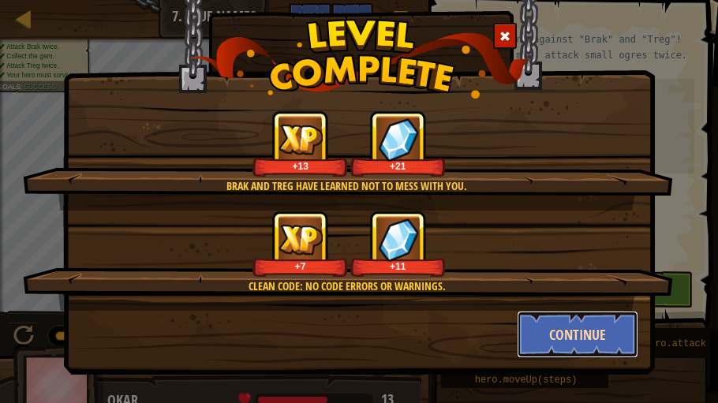
click at [626, 269] on button "Continue" at bounding box center [578, 334] width 122 height 47
click at [586, 269] on div "Brak and Treg have learned not to mess with you. +13 +21 Clean code: no code er…" at bounding box center [359, 168] width 592 height 414
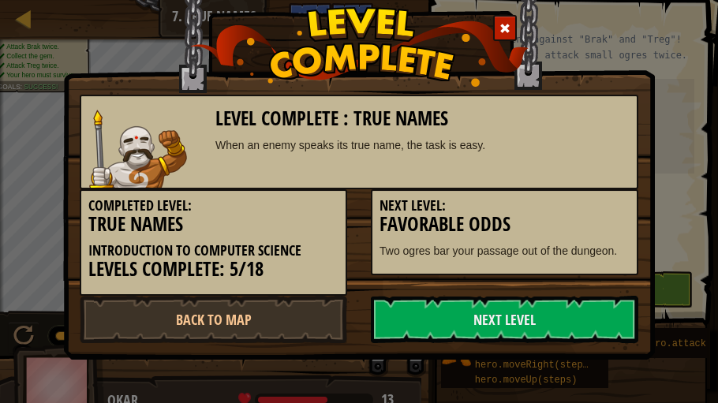
click at [585, 269] on div "Level Complete : True Names When an enemy speaks its true name, the task is eas…" at bounding box center [359, 160] width 592 height 399
click at [442, 269] on link "Next Level" at bounding box center [505, 319] width 268 height 47
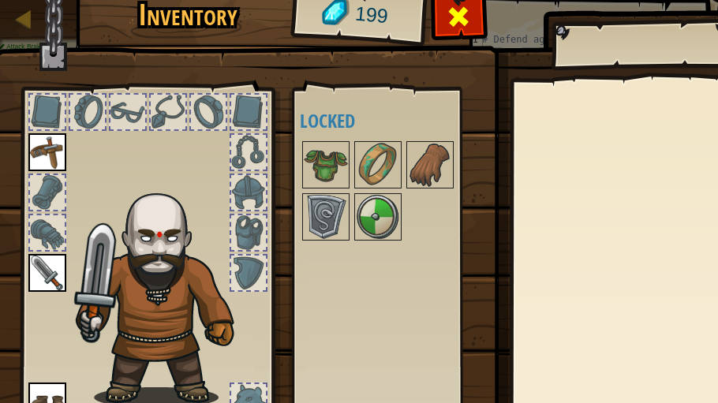
click at [458, 0] on div at bounding box center [459, 21] width 50 height 50
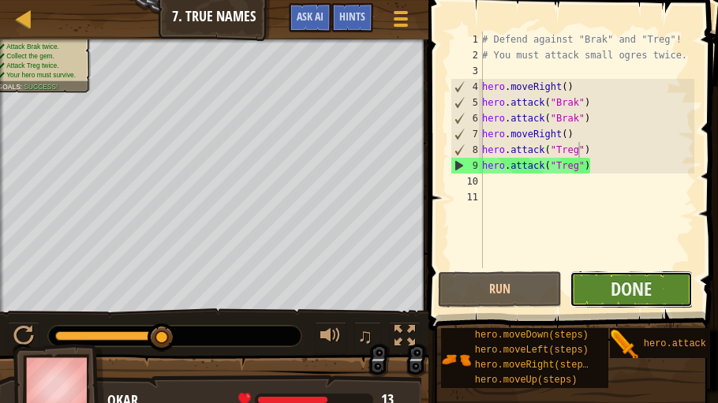
click at [601, 269] on button "Done" at bounding box center [632, 290] width 124 height 36
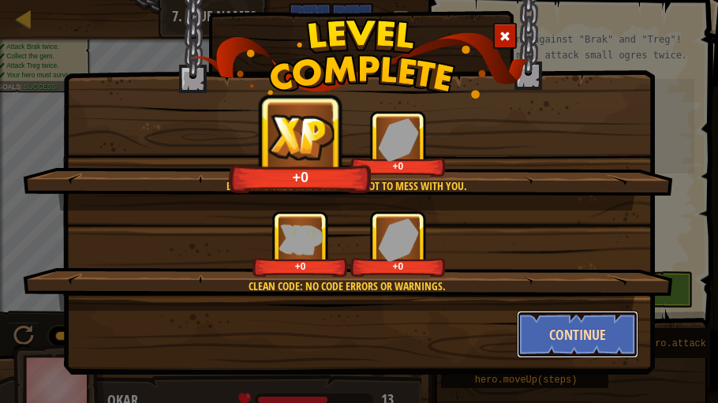
click at [568, 269] on button "Continue" at bounding box center [578, 334] width 122 height 47
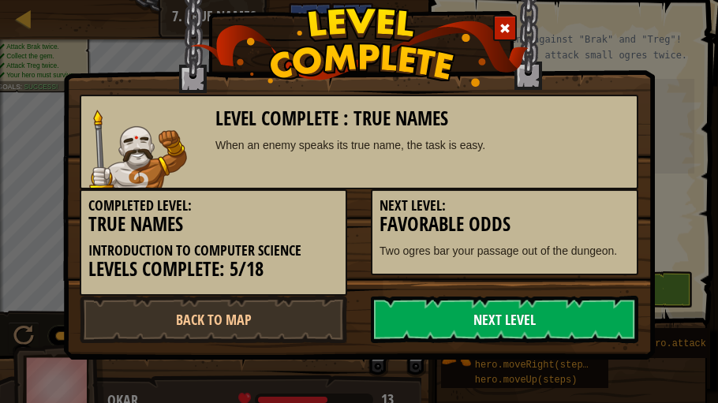
click at [556, 269] on link "Next Level" at bounding box center [505, 319] width 268 height 47
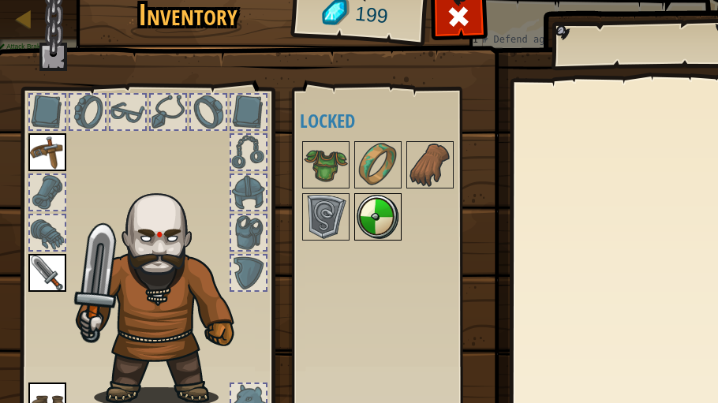
click at [380, 233] on img at bounding box center [378, 217] width 44 height 44
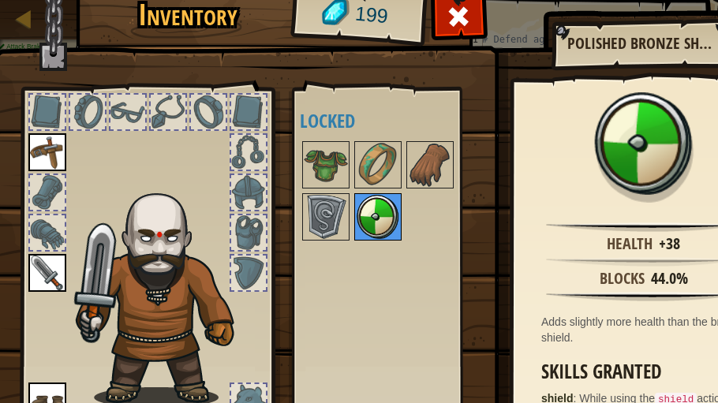
click at [376, 230] on img at bounding box center [378, 217] width 44 height 44
click at [453, 14] on span at bounding box center [459, 16] width 25 height 25
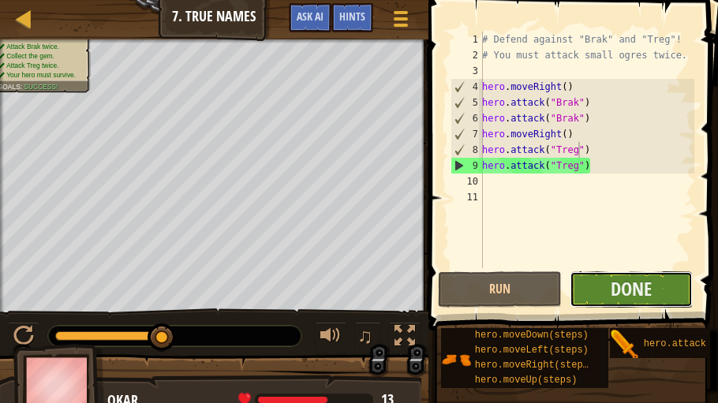
click at [653, 269] on button "Done" at bounding box center [632, 290] width 124 height 36
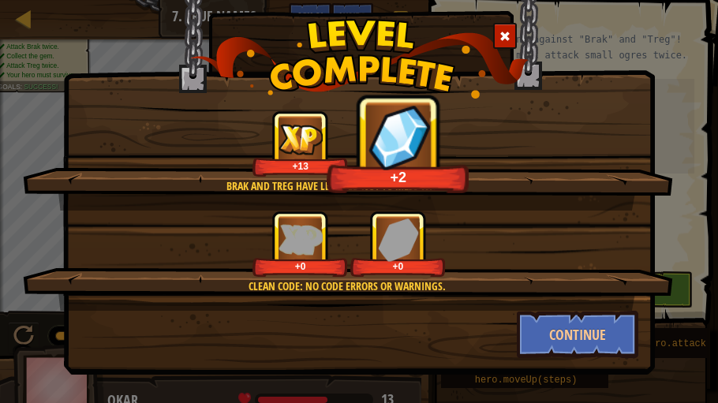
click at [511, 32] on div at bounding box center [505, 36] width 24 height 26
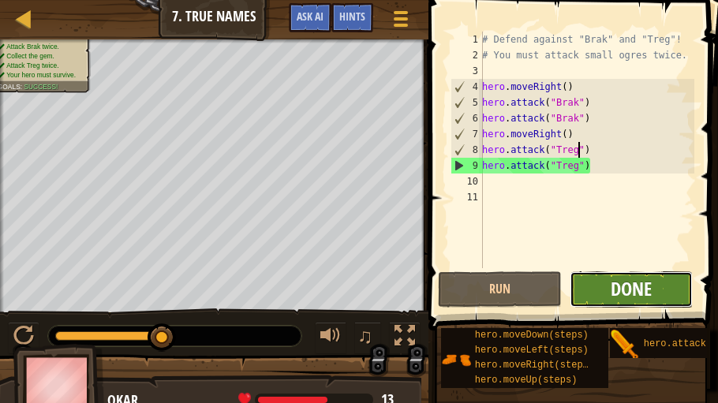
click at [610, 269] on button "Done" at bounding box center [632, 290] width 124 height 36
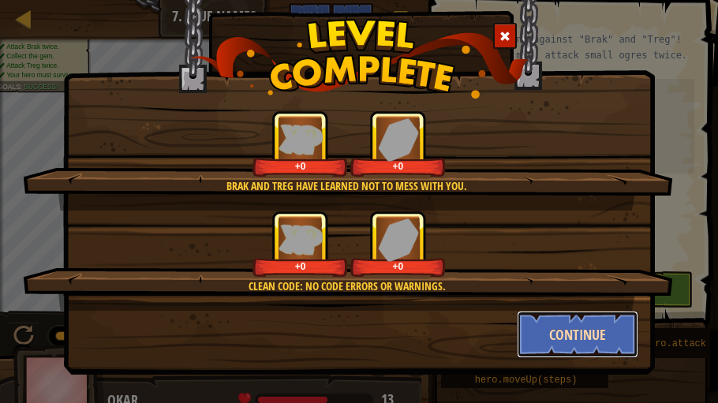
click at [549, 269] on button "Continue" at bounding box center [578, 334] width 122 height 47
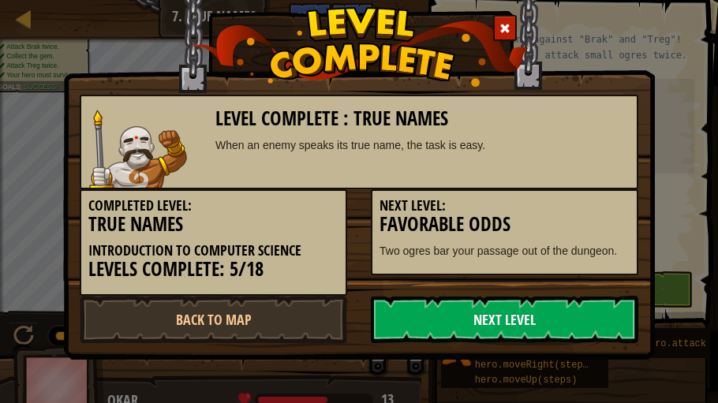
click at [515, 269] on link "Next Level" at bounding box center [505, 319] width 268 height 47
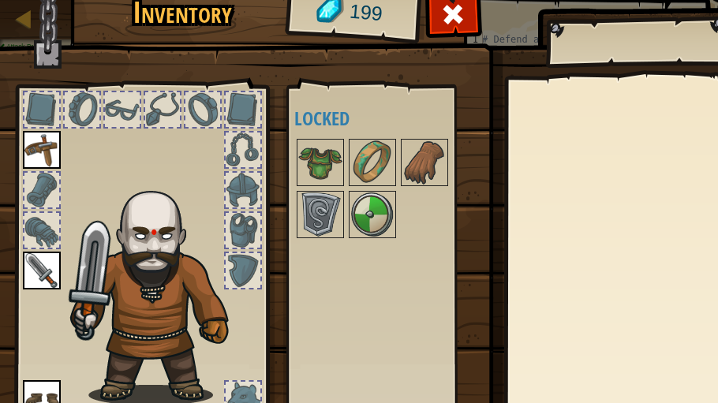
scroll to position [4, 6]
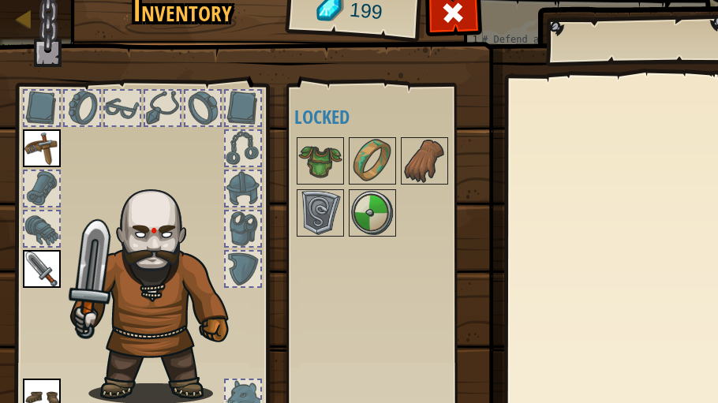
click at [238, 122] on div at bounding box center [243, 108] width 35 height 35
click at [17, 14] on img at bounding box center [390, 209] width 803 height 573
click at [21, 18] on img at bounding box center [390, 209] width 803 height 573
click at [448, 24] on span at bounding box center [453, 12] width 25 height 25
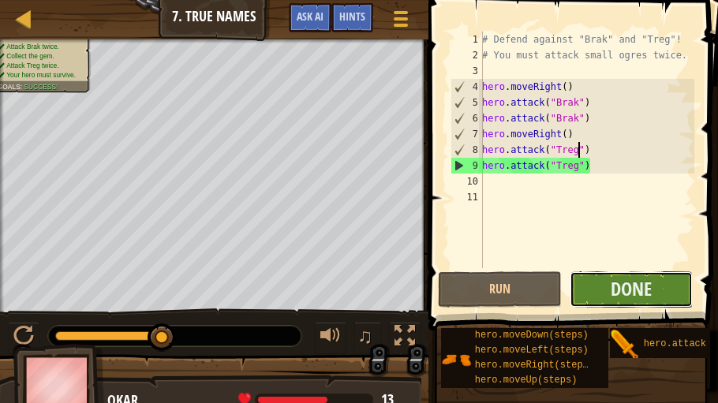
click at [615, 269] on button "Done" at bounding box center [632, 290] width 124 height 36
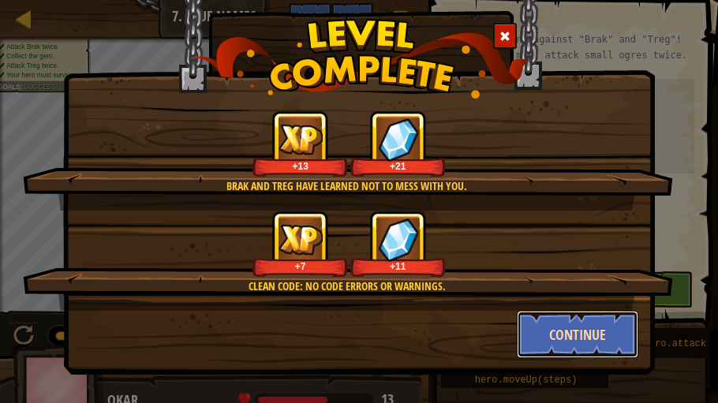
click at [598, 269] on button "Continue" at bounding box center [578, 334] width 122 height 47
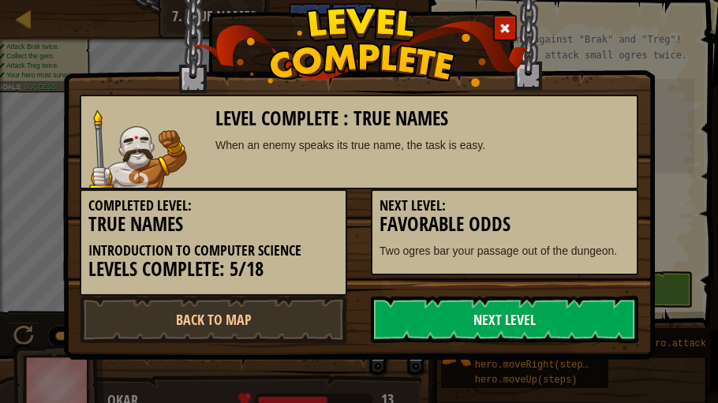
click at [587, 269] on link "Next Level" at bounding box center [505, 319] width 268 height 47
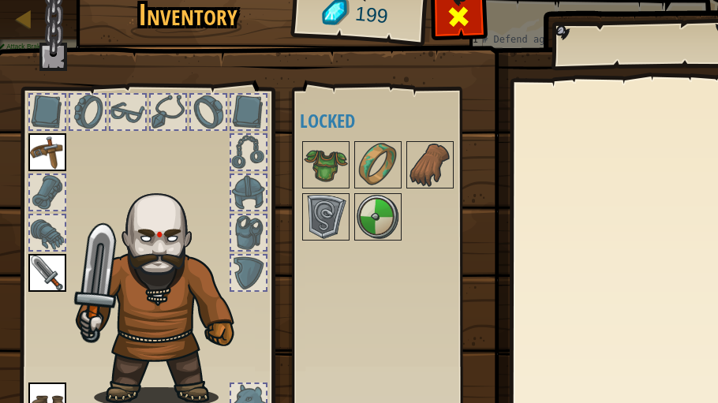
click at [445, 19] on div at bounding box center [459, 21] width 50 height 50
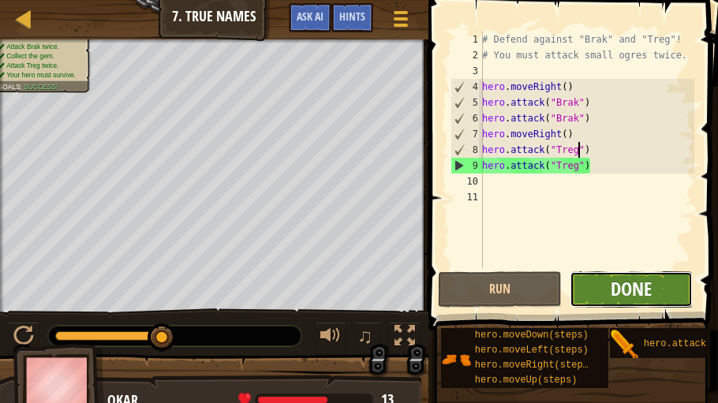
click at [626, 269] on span "Done" at bounding box center [631, 288] width 41 height 25
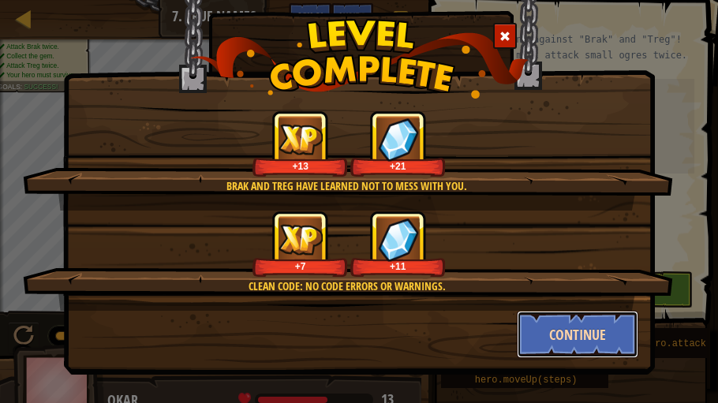
click at [585, 269] on button "Continue" at bounding box center [578, 334] width 122 height 47
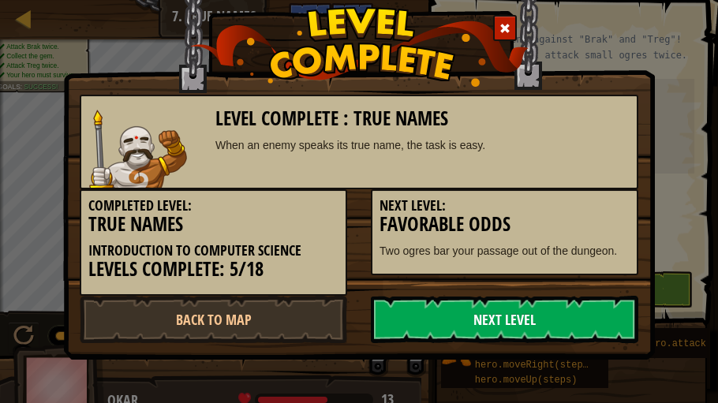
click at [523, 269] on link "Next Level" at bounding box center [505, 319] width 268 height 47
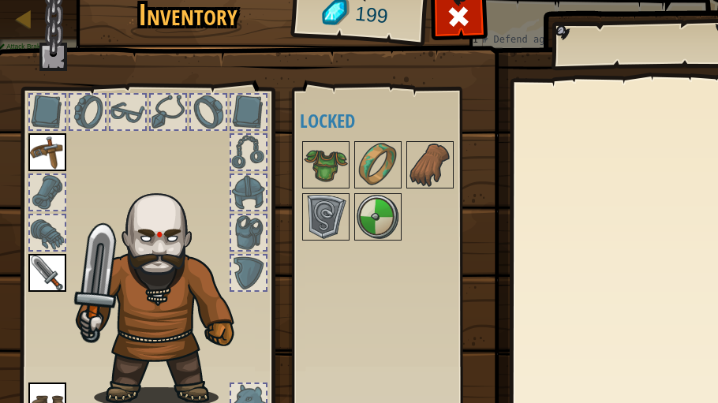
click at [519, 61] on img at bounding box center [395, 213] width 803 height 573
click at [462, 20] on span at bounding box center [459, 16] width 25 height 25
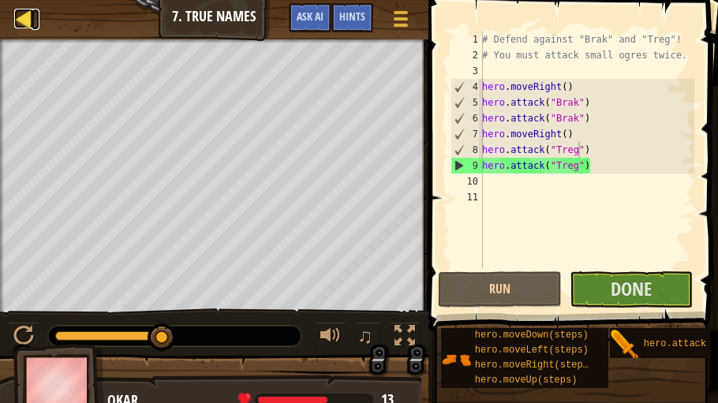
click at [26, 21] on div at bounding box center [24, 19] width 20 height 20
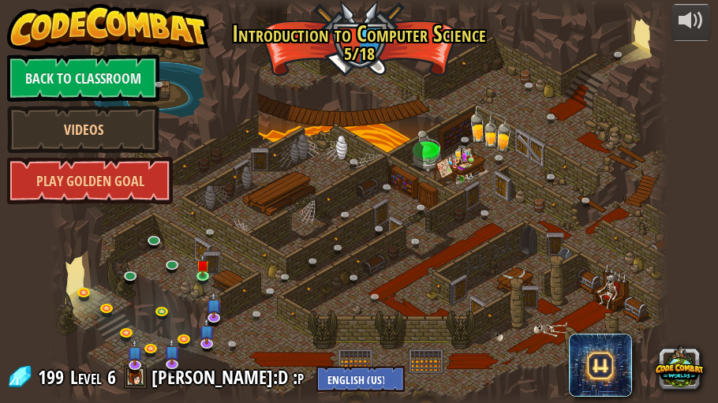
click at [47, 73] on link "Back to Classroom" at bounding box center [83, 77] width 152 height 47
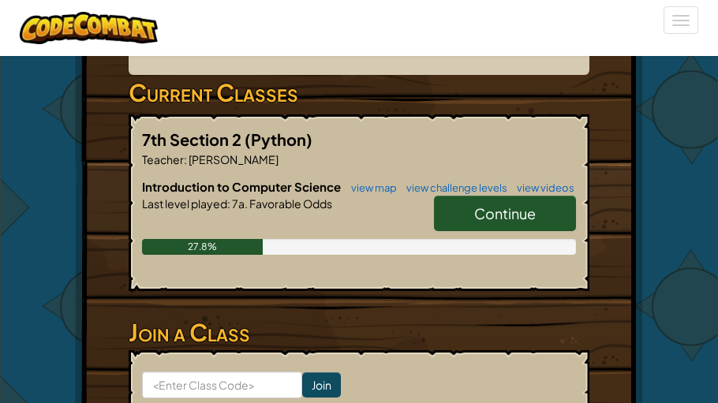
scroll to position [448, 0]
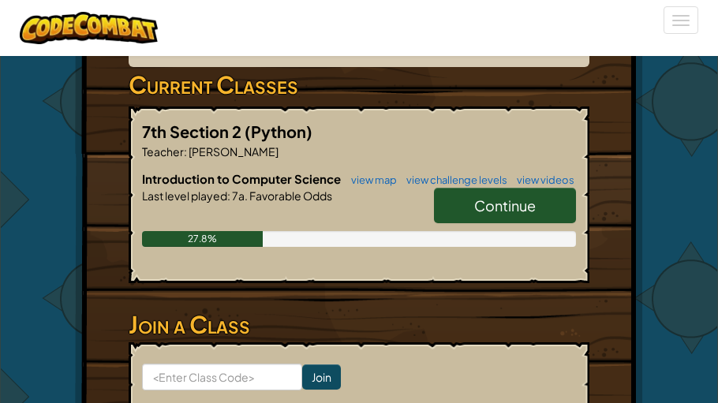
click at [501, 204] on span "Continue" at bounding box center [505, 206] width 62 height 18
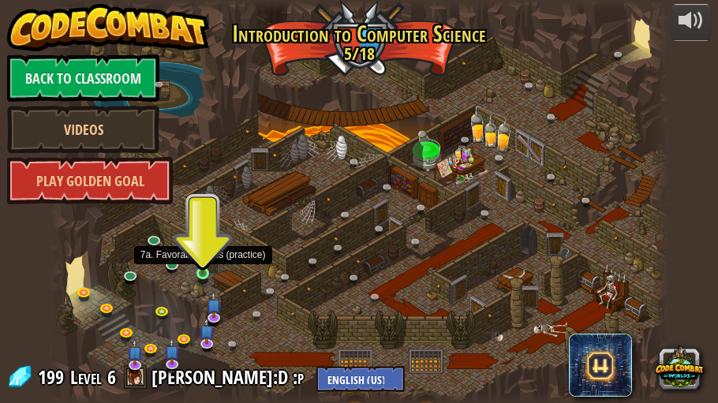
click at [202, 263] on img at bounding box center [203, 260] width 13 height 30
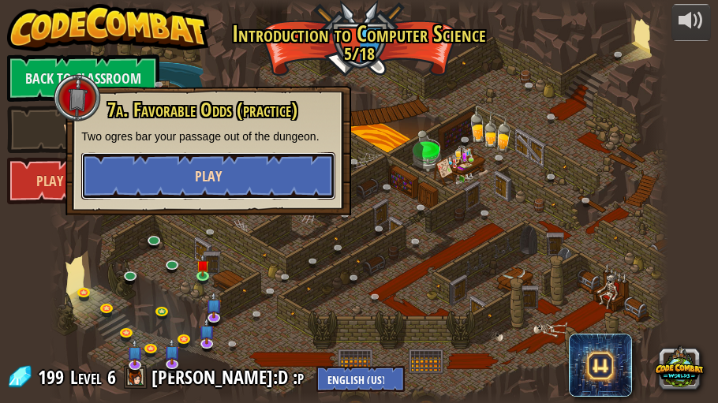
click at [209, 167] on span "Play" at bounding box center [208, 177] width 27 height 20
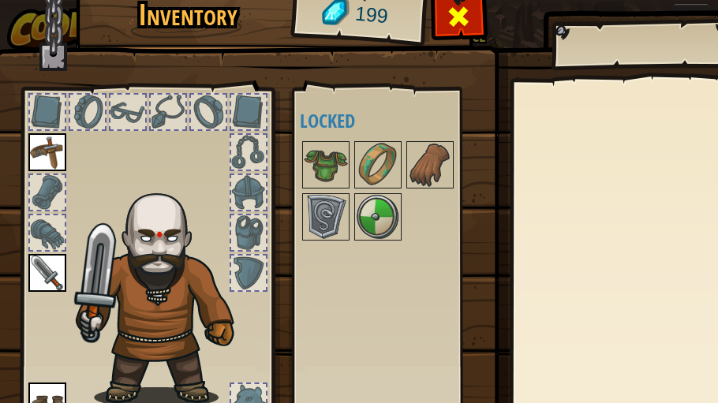
click at [452, 6] on span at bounding box center [459, 16] width 25 height 25
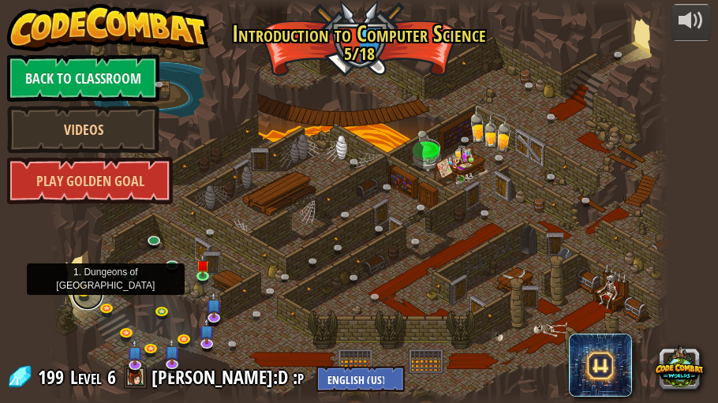
click at [83, 269] on link at bounding box center [88, 295] width 32 height 32
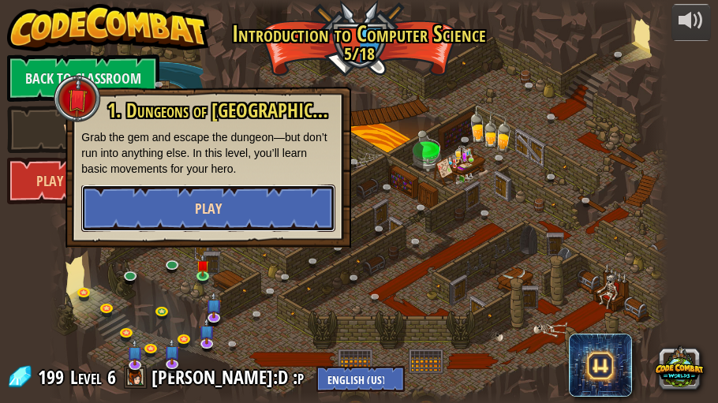
click at [212, 199] on span "Play" at bounding box center [208, 209] width 27 height 20
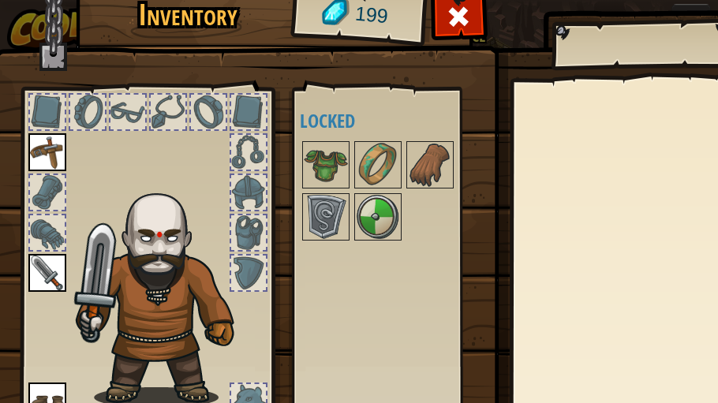
click at [212, 199] on img at bounding box center [164, 293] width 193 height 230
click at [449, 13] on span at bounding box center [459, 16] width 25 height 25
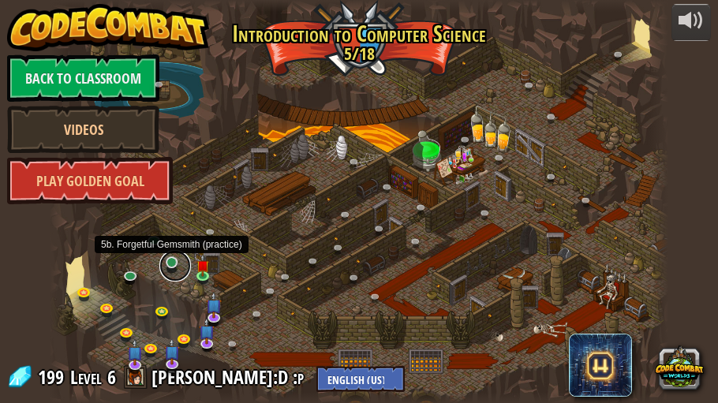
click at [169, 264] on link at bounding box center [175, 266] width 32 height 32
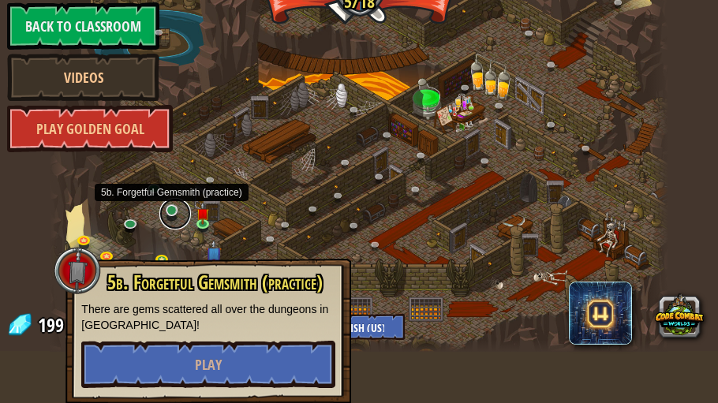
scroll to position [51, 0]
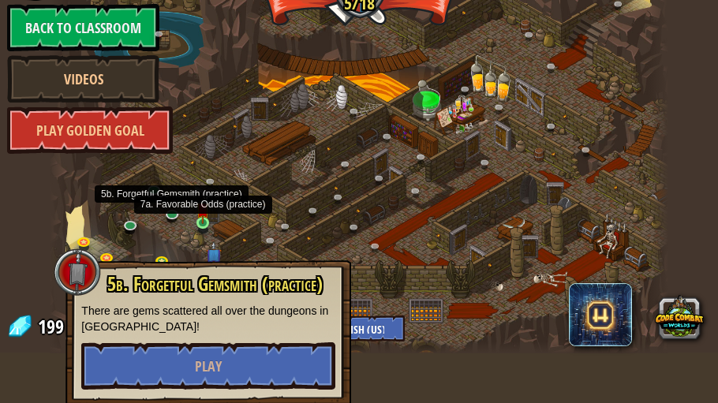
click at [200, 222] on img at bounding box center [203, 209] width 13 height 30
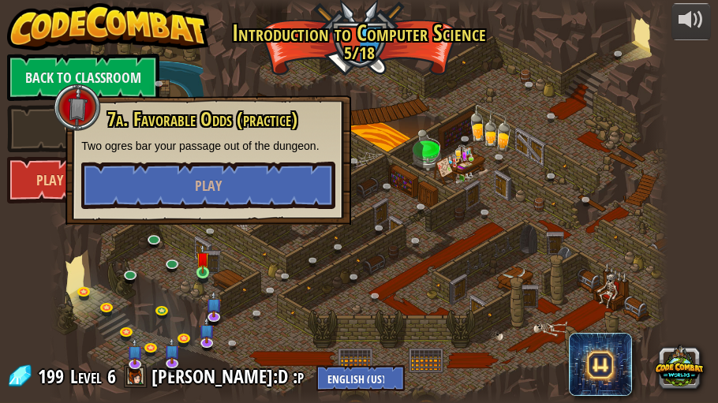
scroll to position [0, 0]
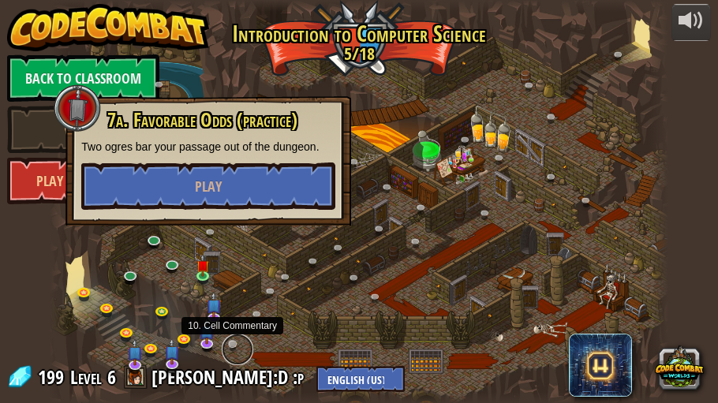
click at [231, 269] on link at bounding box center [238, 350] width 32 height 32
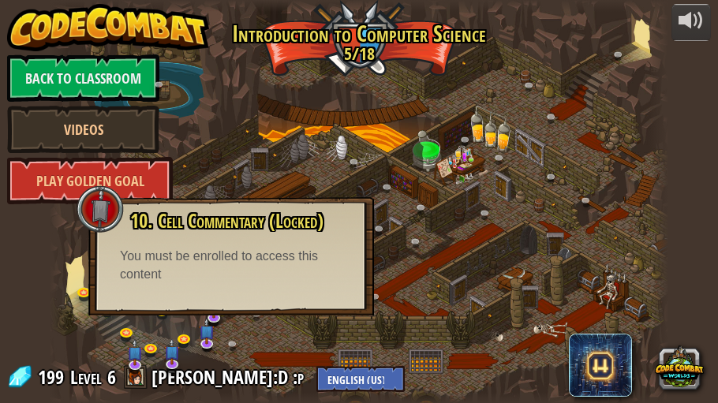
click at [262, 269] on div at bounding box center [359, 202] width 618 height 404
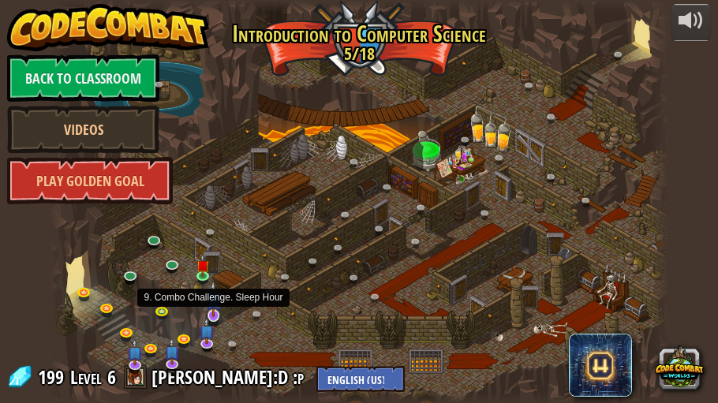
click at [217, 269] on img at bounding box center [214, 299] width 16 height 36
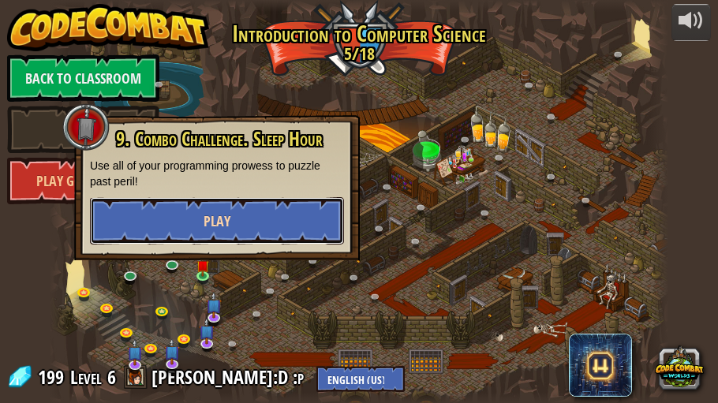
click at [245, 203] on button "Play" at bounding box center [217, 220] width 254 height 47
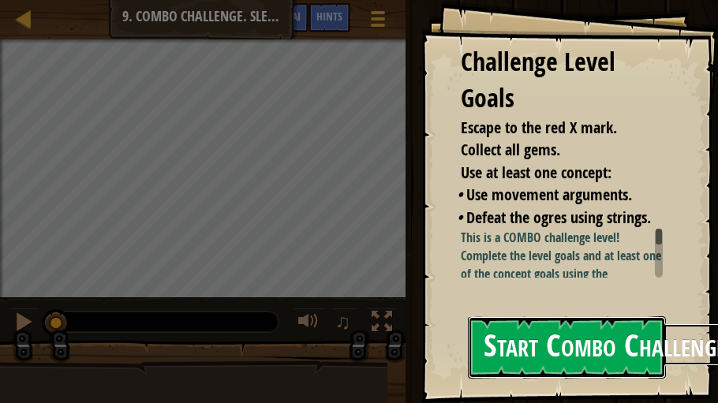
click at [575, 269] on button "Start Combo Challenge" at bounding box center [567, 347] width 198 height 62
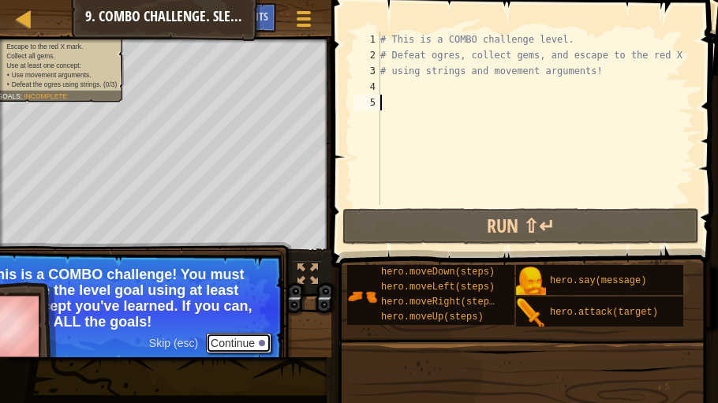
click at [241, 269] on button "Continue" at bounding box center [239, 343] width 66 height 21
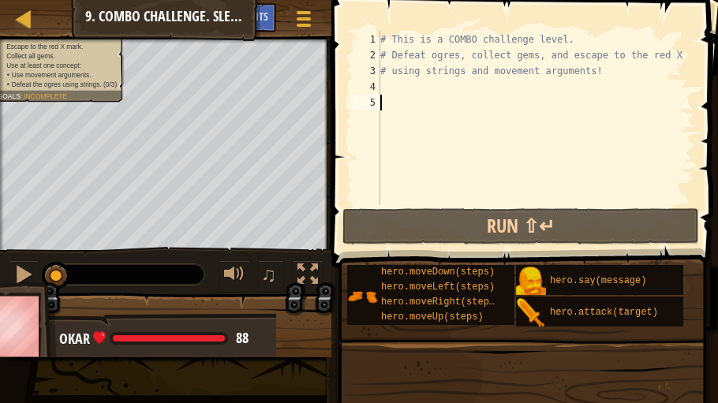
type textarea "r"
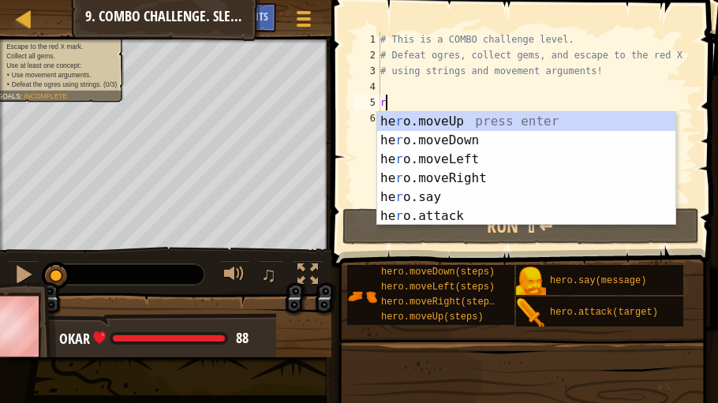
scroll to position [7, 0]
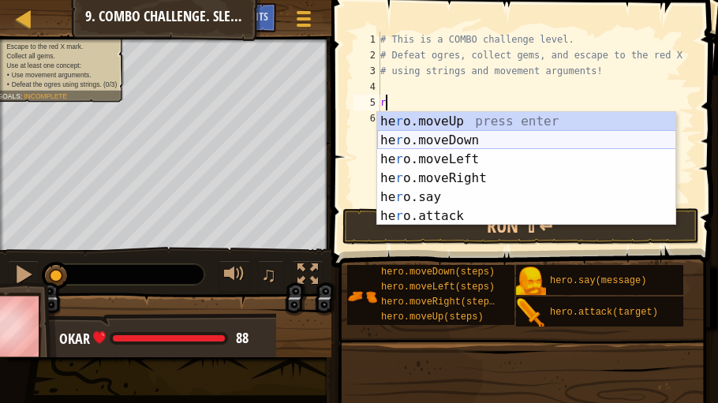
click at [516, 139] on div "he r o.moveUp press enter he r o.moveDown press enter he r o.moveLeft press ent…" at bounding box center [526, 188] width 299 height 152
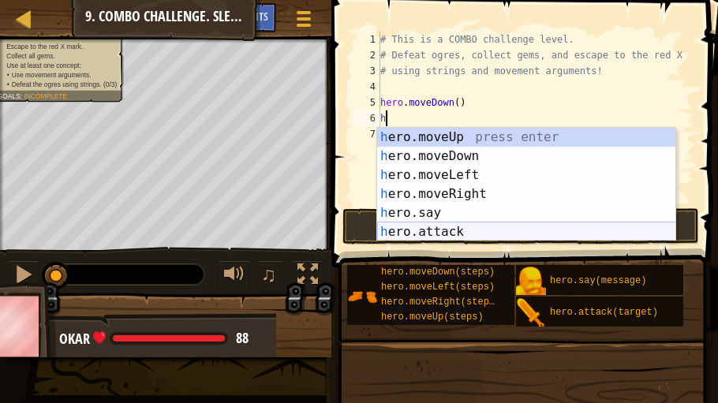
click at [440, 227] on div "h ero.moveUp press enter h ero.moveDown press enter h ero.moveLeft press enter …" at bounding box center [526, 204] width 299 height 152
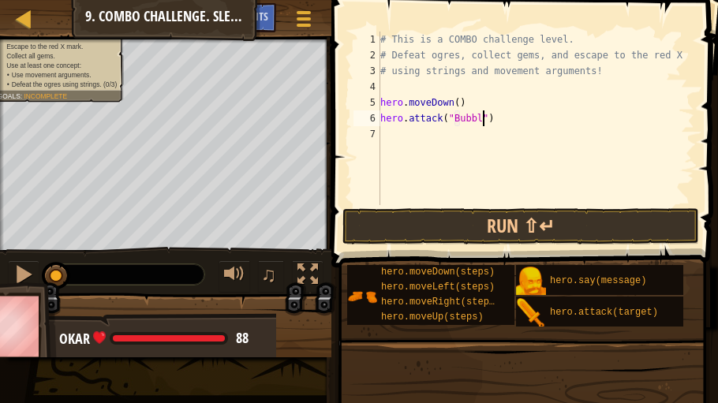
type textarea "hero.attack("Bubble")"
click at [415, 130] on div "# This is a COMBO challenge level. # Defeat [PERSON_NAME], collect gems, and es…" at bounding box center [535, 134] width 317 height 205
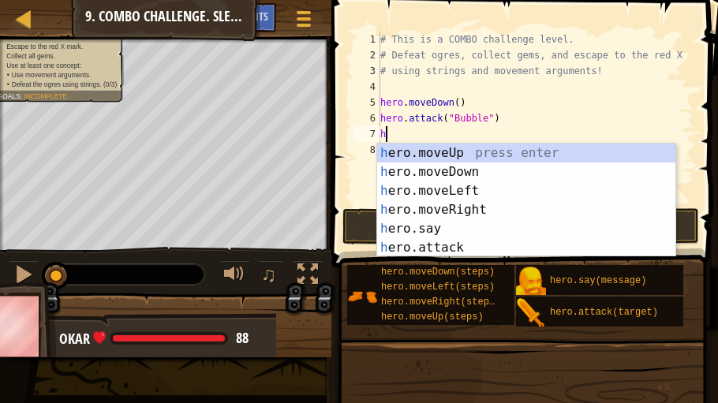
type textarea "he"
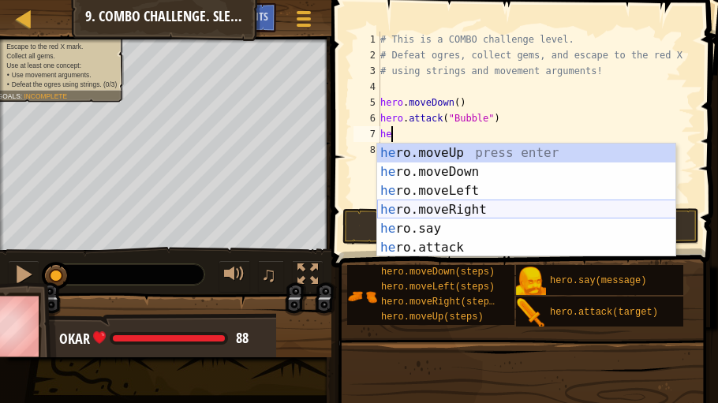
click at [466, 208] on div "he ro.moveUp press enter he ro.moveDown press enter he ro.moveLeft press enter …" at bounding box center [526, 220] width 299 height 152
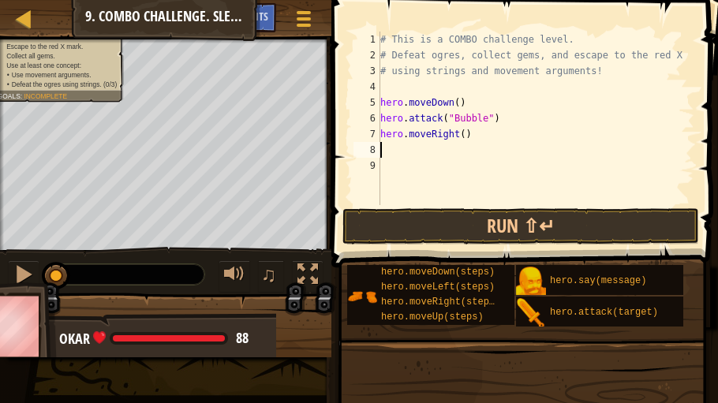
type textarea "h"
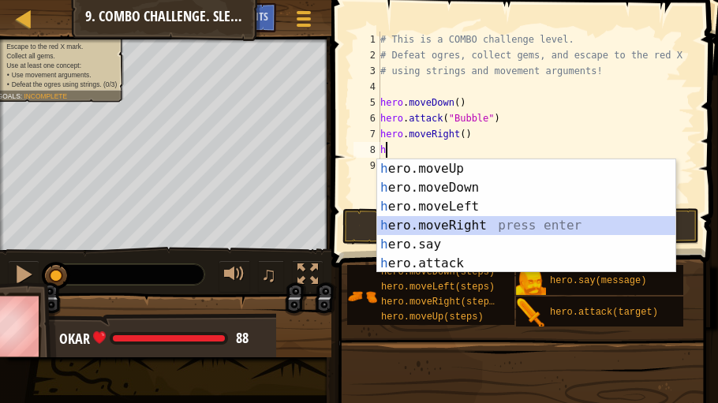
click at [467, 222] on div "h ero.moveUp press enter h ero.moveDown press enter h ero.moveLeft press enter …" at bounding box center [526, 235] width 299 height 152
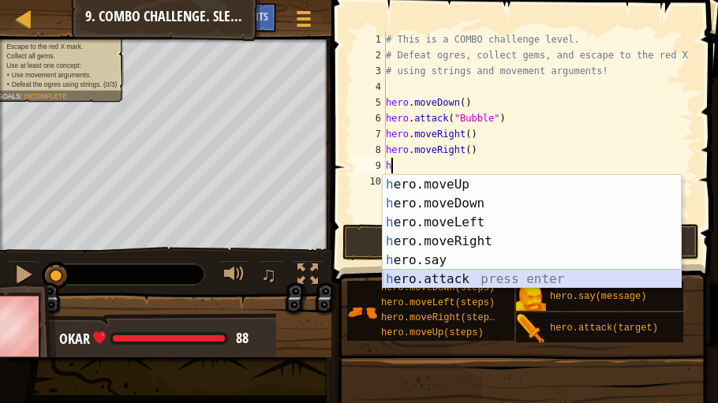
click at [465, 269] on div "h ero.moveUp press enter h ero.moveDown press enter h ero.moveLeft press enter …" at bounding box center [532, 251] width 299 height 152
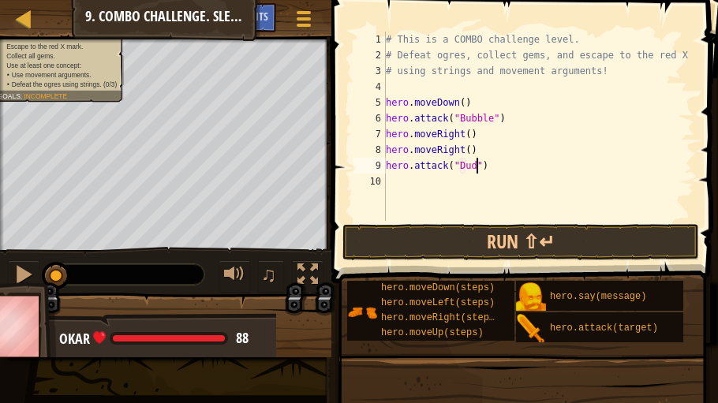
scroll to position [7, 8]
type textarea "hero.attack("Dudle")"
click at [444, 178] on div "# This is a COMBO challenge level. # Defeat [PERSON_NAME], collect gems, and es…" at bounding box center [539, 142] width 312 height 221
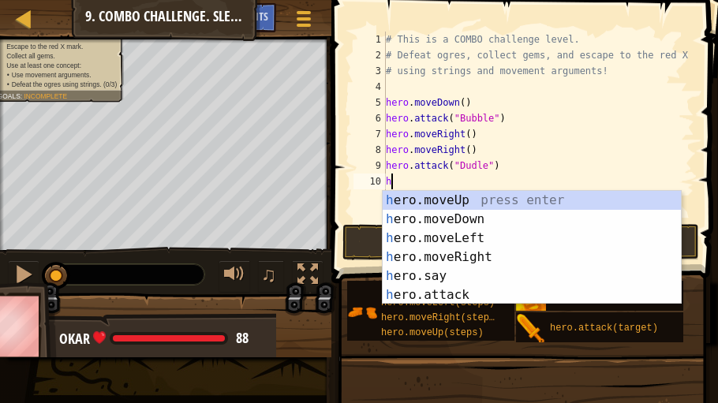
type textarea "h"
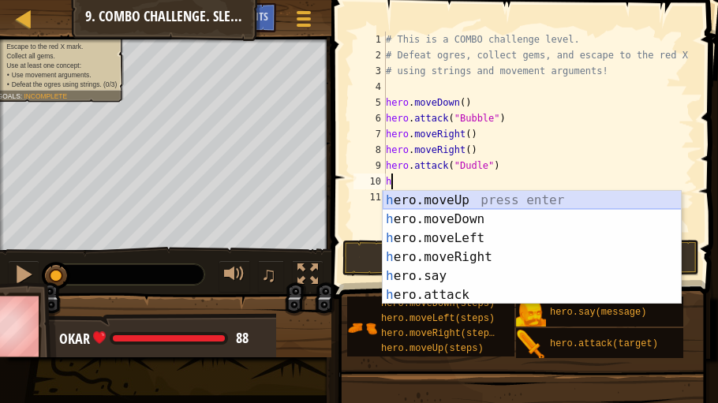
click at [446, 197] on div "h ero.moveUp press enter h ero.moveDown press enter h ero.moveLeft press enter …" at bounding box center [532, 267] width 299 height 152
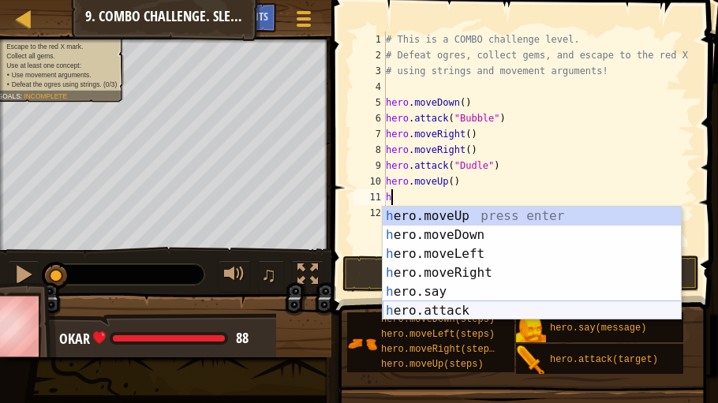
click at [483, 269] on div "h ero.moveUp press enter h ero.moveDown press enter h ero.moveLeft press enter …" at bounding box center [532, 283] width 299 height 152
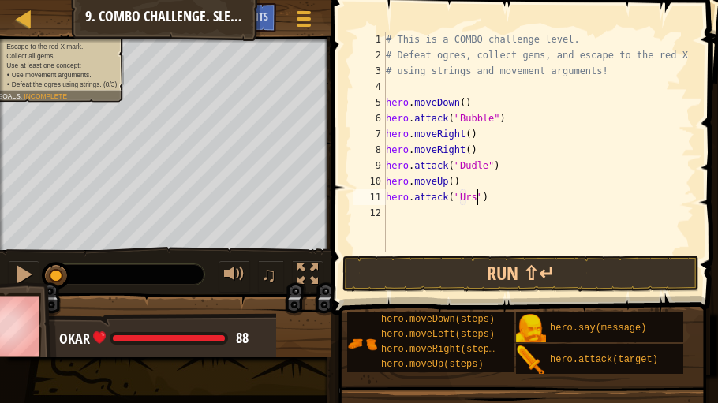
type textarea "hero.attack("Ursa")"
click at [395, 210] on div "# This is a COMBO challenge level. # Defeat [PERSON_NAME], collect gems, and es…" at bounding box center [539, 158] width 312 height 253
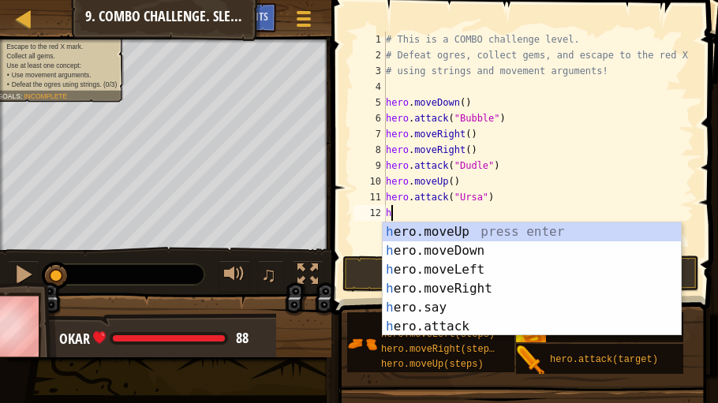
type textarea "he"
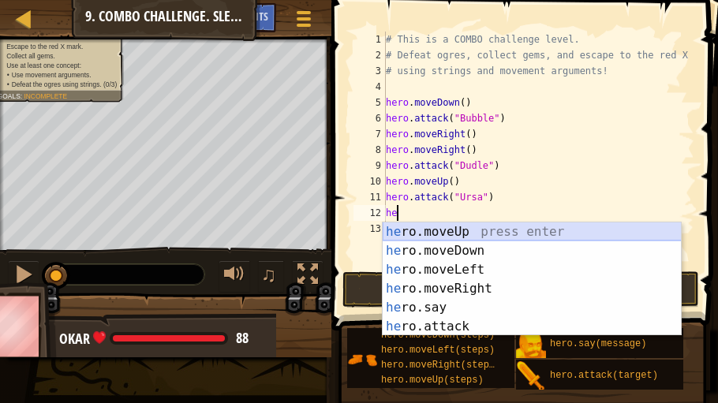
click at [481, 223] on div "he ro.moveUp press enter he ro.moveDown press enter he ro.moveLeft press enter …" at bounding box center [532, 299] width 299 height 152
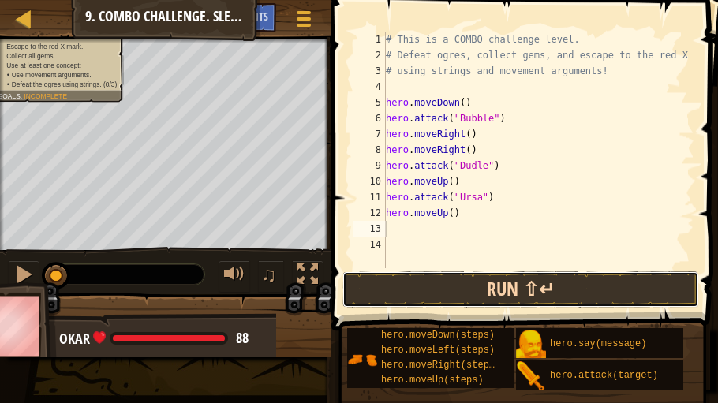
click at [452, 269] on button "Run ⇧↵" at bounding box center [521, 290] width 357 height 36
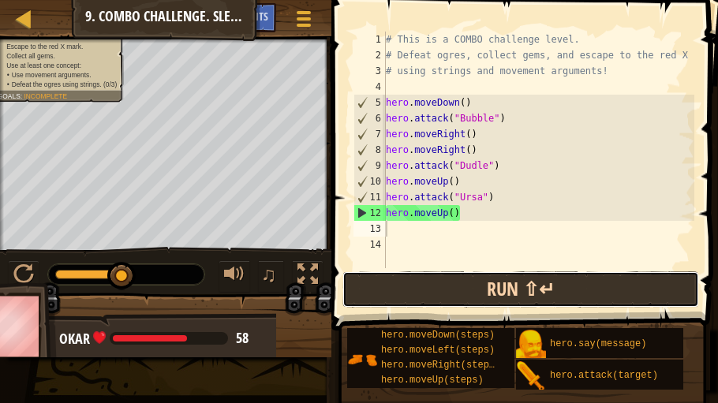
click at [464, 269] on button "Run ⇧↵" at bounding box center [521, 290] width 357 height 36
